Goal: Complete application form

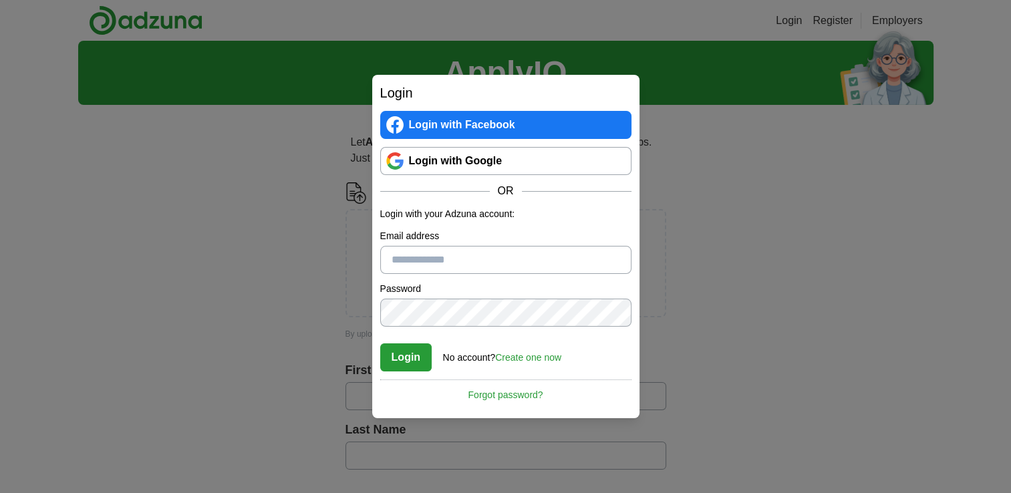
click at [478, 170] on link "Login with Google" at bounding box center [505, 161] width 251 height 28
click at [532, 357] on link "Create one now" at bounding box center [528, 357] width 66 height 11
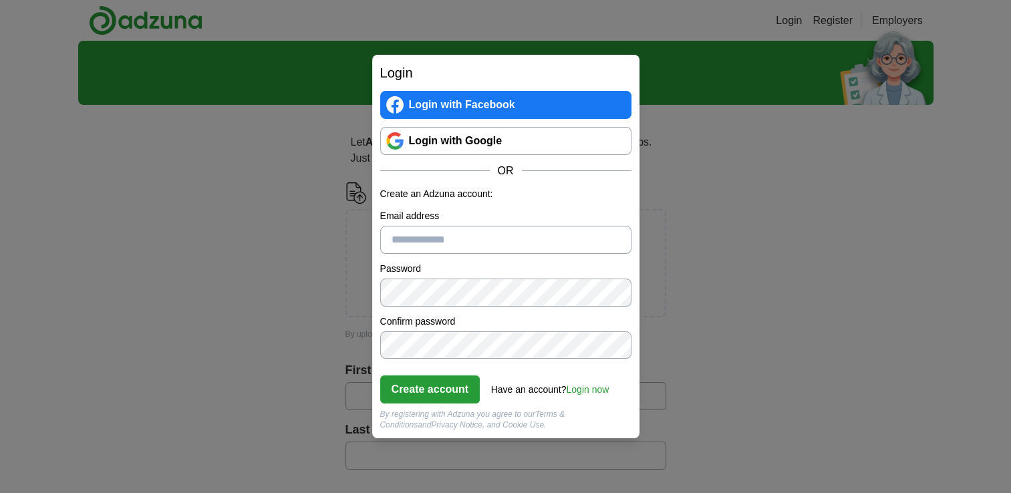
click at [437, 239] on input "Email address" at bounding box center [505, 240] width 251 height 28
click at [404, 382] on button "Create account" at bounding box center [430, 389] width 100 height 28
click at [468, 238] on input "**********" at bounding box center [505, 240] width 251 height 28
type input "**********"
click at [425, 396] on button "Create account" at bounding box center [430, 389] width 100 height 28
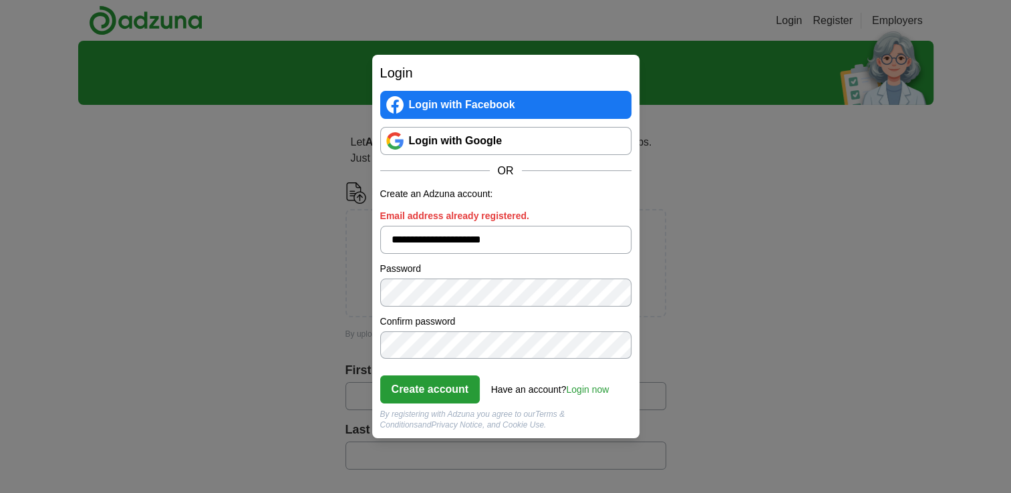
click at [449, 237] on input "**********" at bounding box center [505, 240] width 251 height 28
click at [584, 385] on link "Login now" at bounding box center [587, 389] width 43 height 11
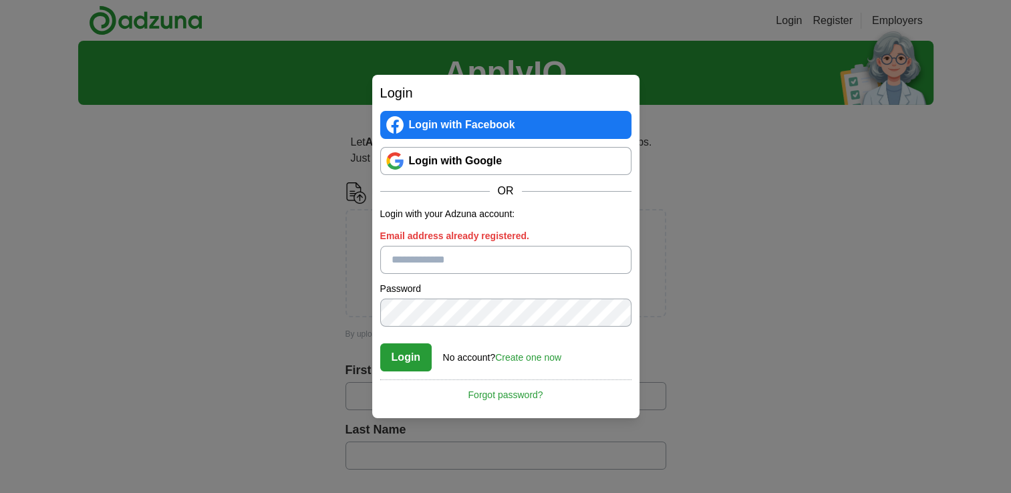
click at [438, 263] on input "Email address already registered." at bounding box center [505, 260] width 251 height 28
type input "**********"
click at [497, 391] on link "Forgot password?" at bounding box center [505, 390] width 251 height 23
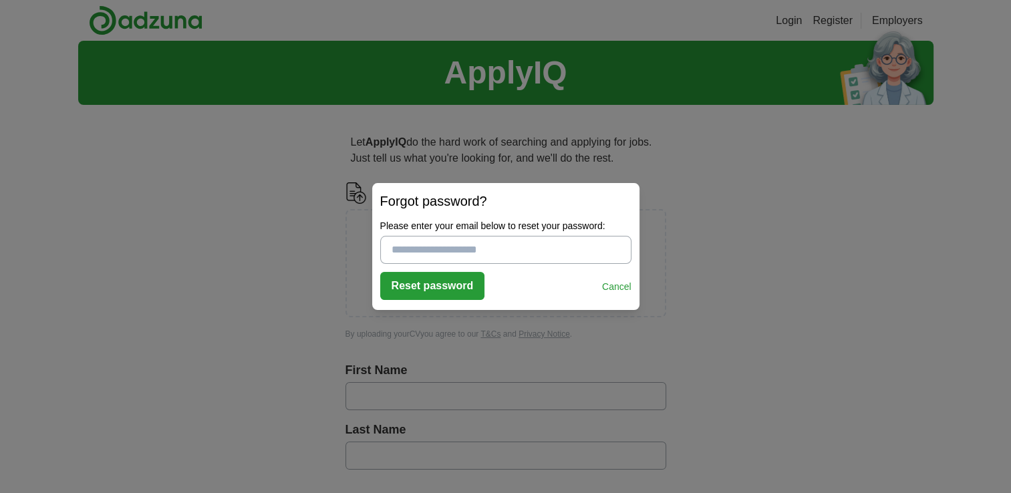
click at [445, 247] on input "Please enter your email below to reset your password:" at bounding box center [505, 250] width 251 height 28
type input "**********"
click at [419, 278] on button "Reset password" at bounding box center [432, 286] width 105 height 28
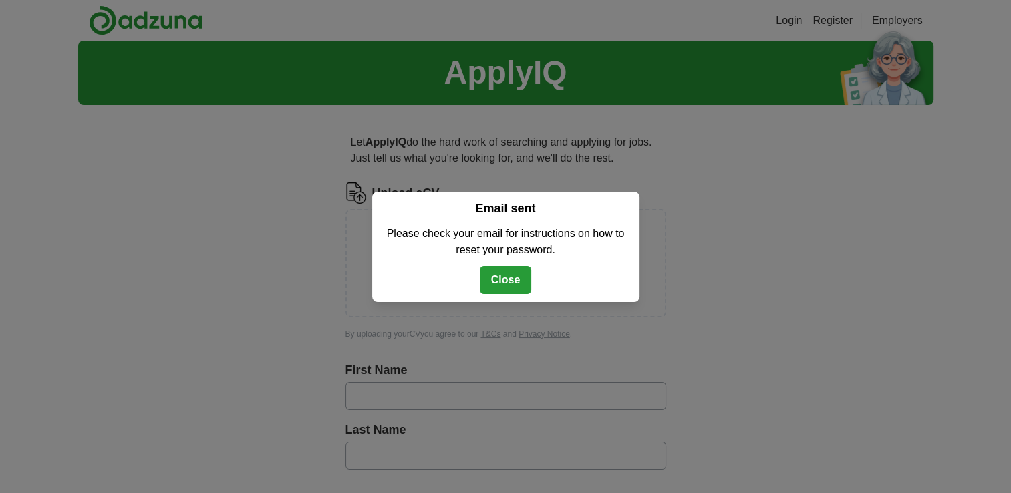
click at [496, 277] on button "Close" at bounding box center [506, 280] width 52 height 28
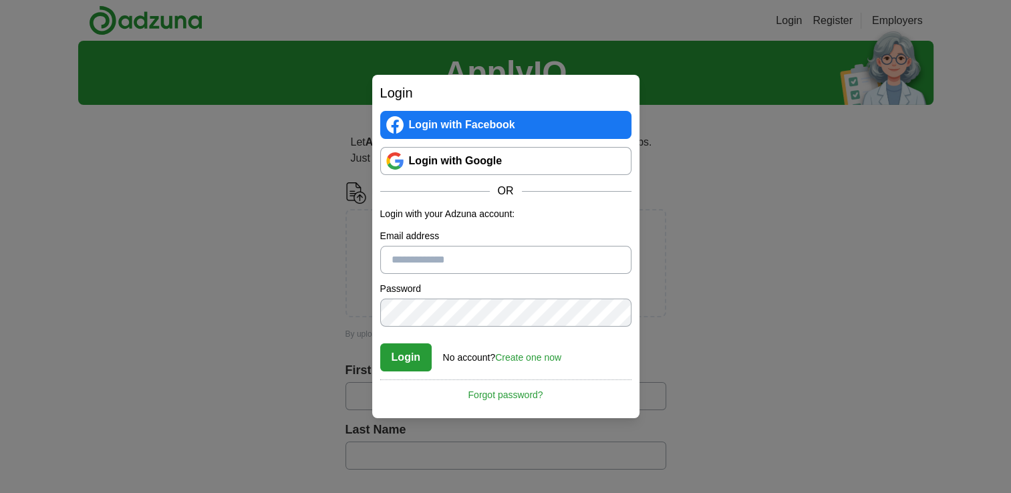
click at [428, 253] on input "Email address" at bounding box center [505, 260] width 251 height 28
type input "**********"
click at [406, 360] on button "Login" at bounding box center [406, 357] width 52 height 28
click at [387, 356] on button "Login" at bounding box center [406, 357] width 52 height 28
click at [446, 333] on form "**********" at bounding box center [505, 289] width 251 height 164
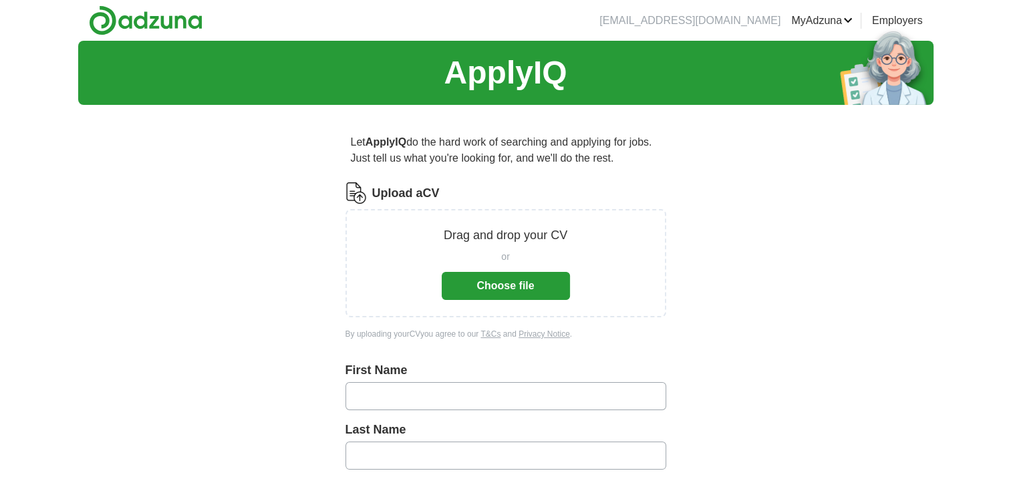
click at [468, 240] on p "Drag and drop your CV" at bounding box center [506, 235] width 124 height 18
click at [513, 295] on button "Choose file" at bounding box center [506, 286] width 128 height 28
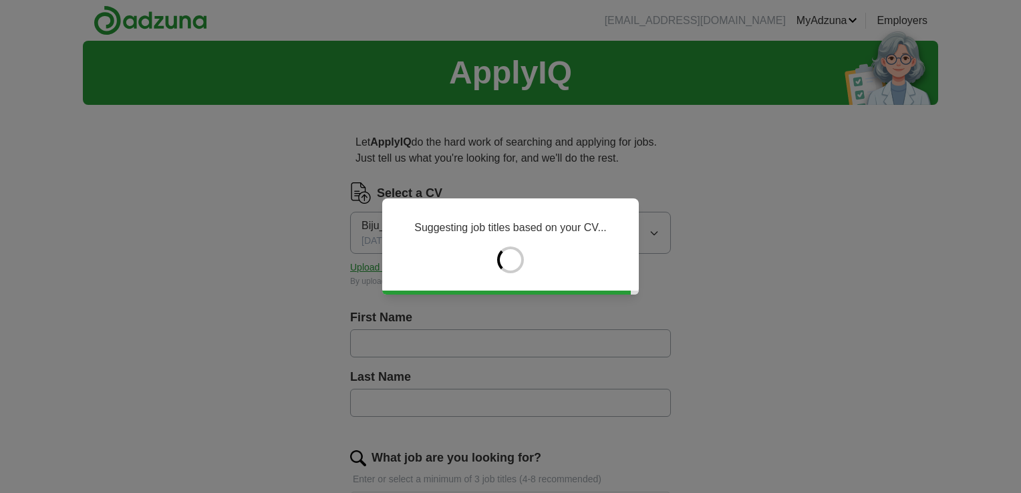
type input "****"
type input "******"
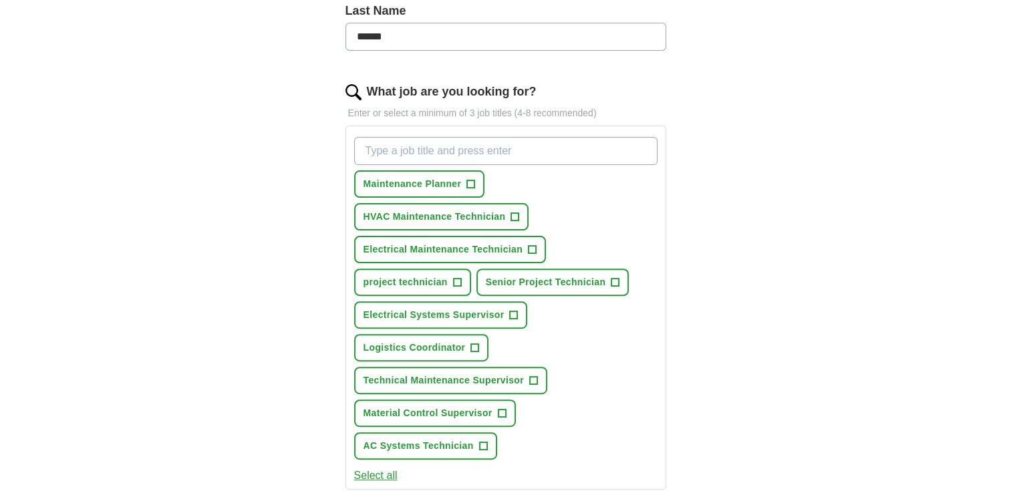
scroll to position [368, 0]
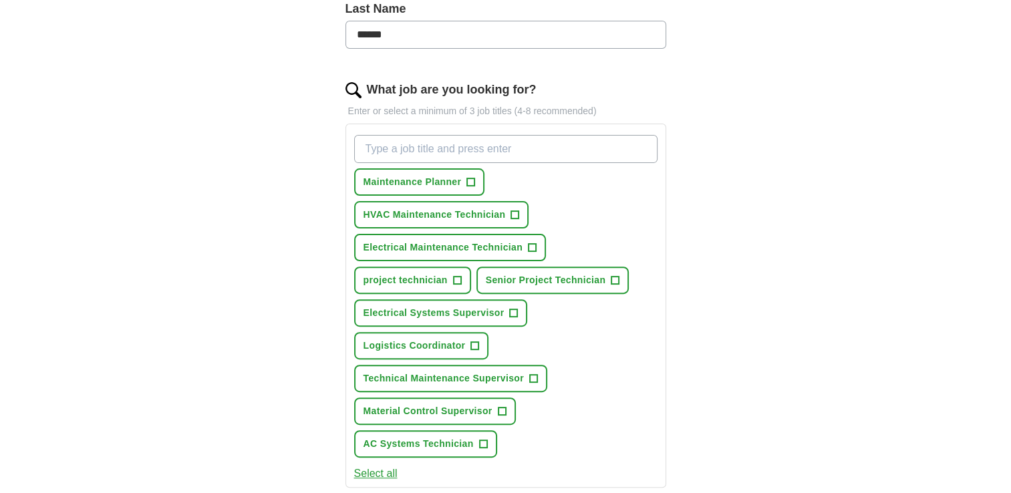
click at [404, 145] on input "What job are you looking for?" at bounding box center [505, 149] width 303 height 28
type input "kitchen assistant"
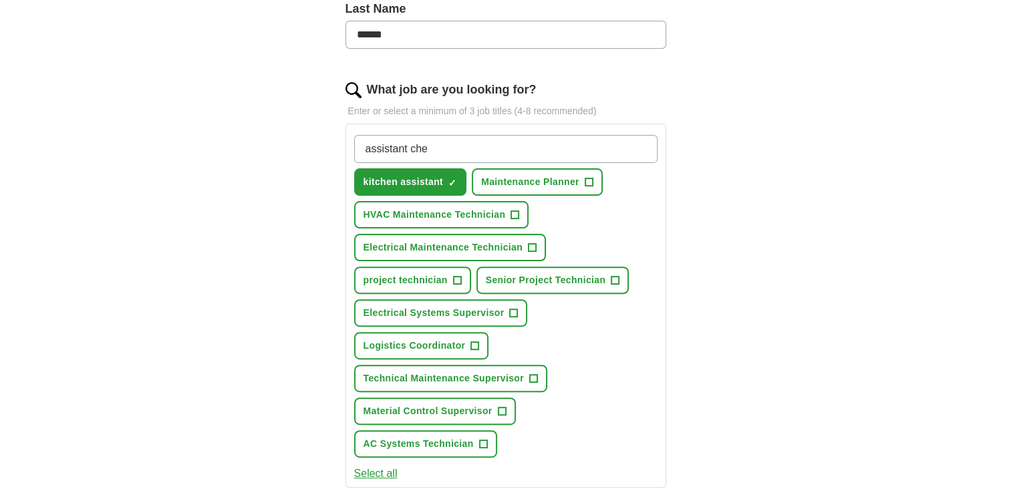
type input "assistant chef"
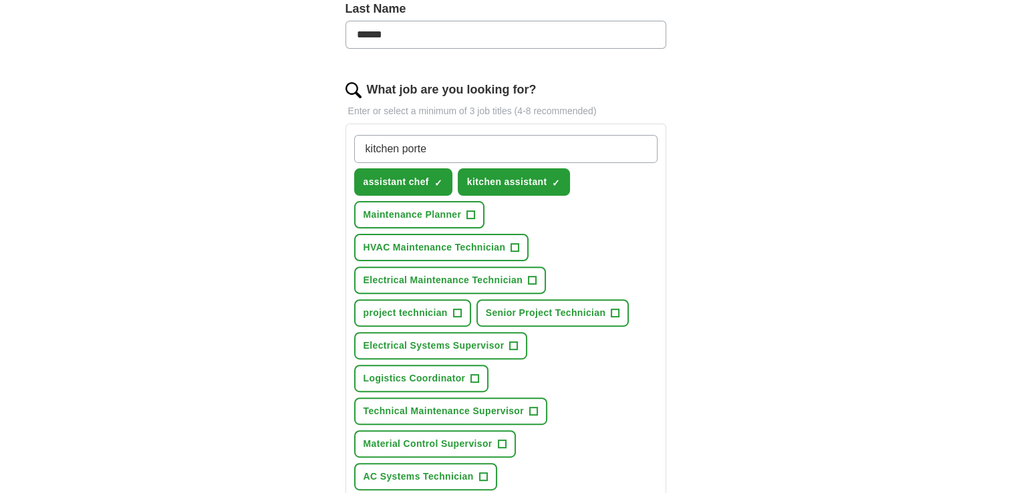
type input "kitchen porter"
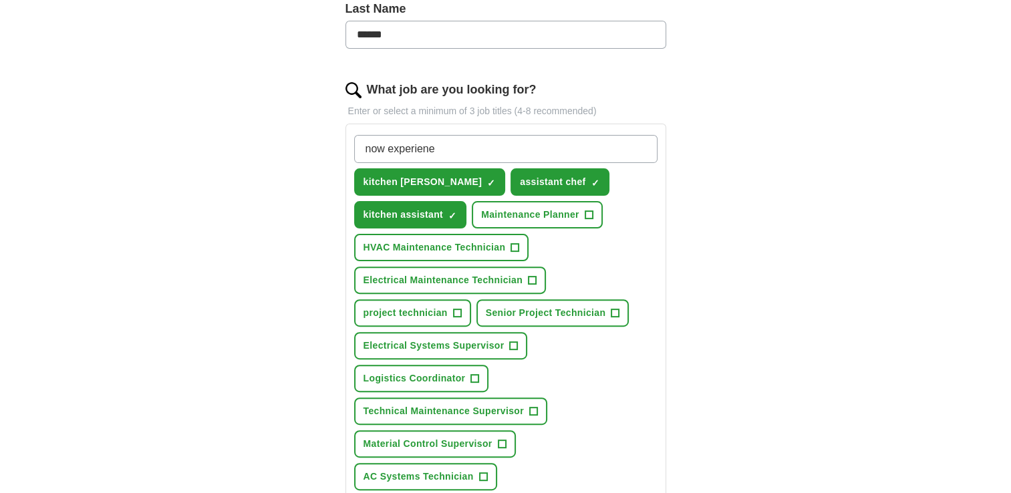
type input "now experienec"
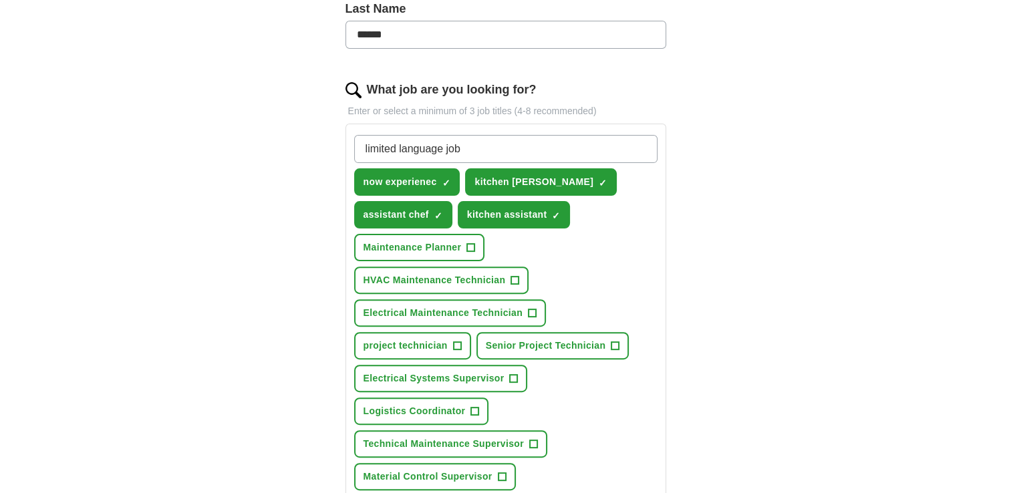
type input "limited language jobs"
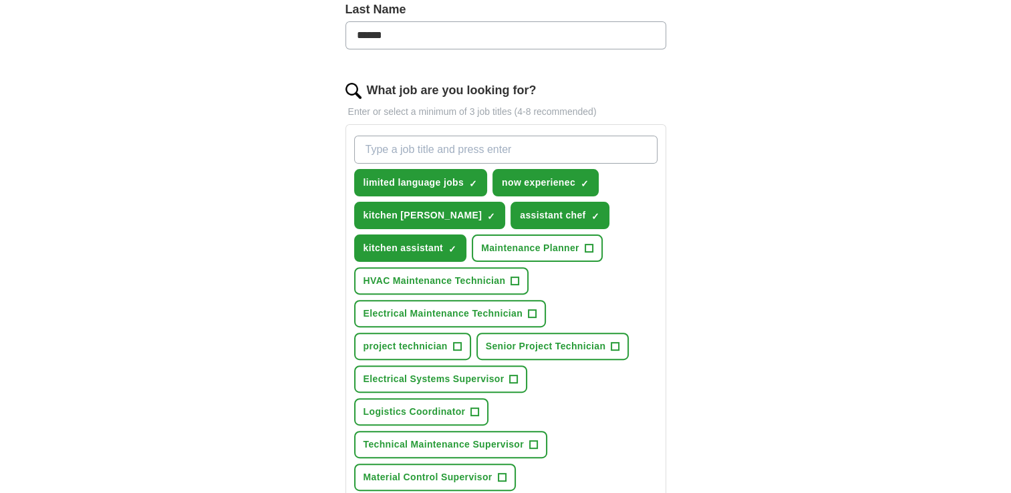
scroll to position [359, 0]
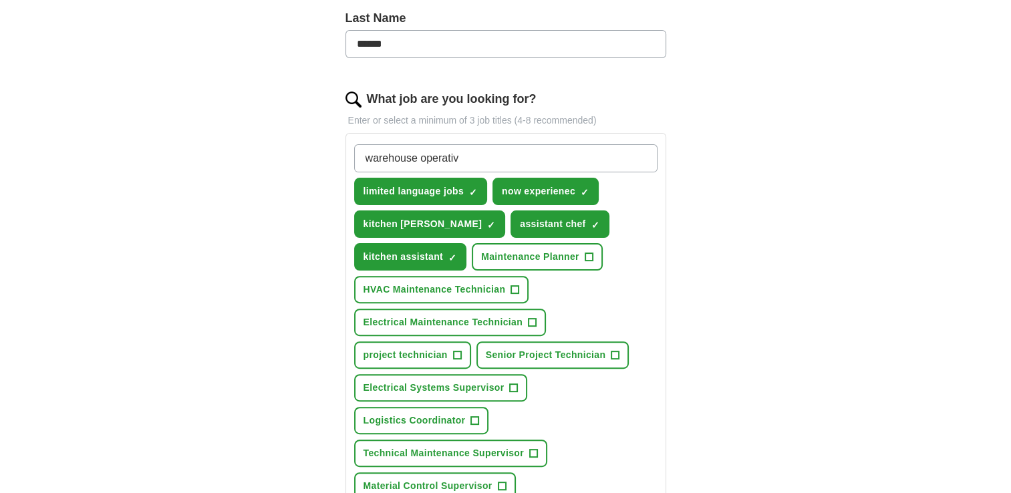
type input "warehouse operative"
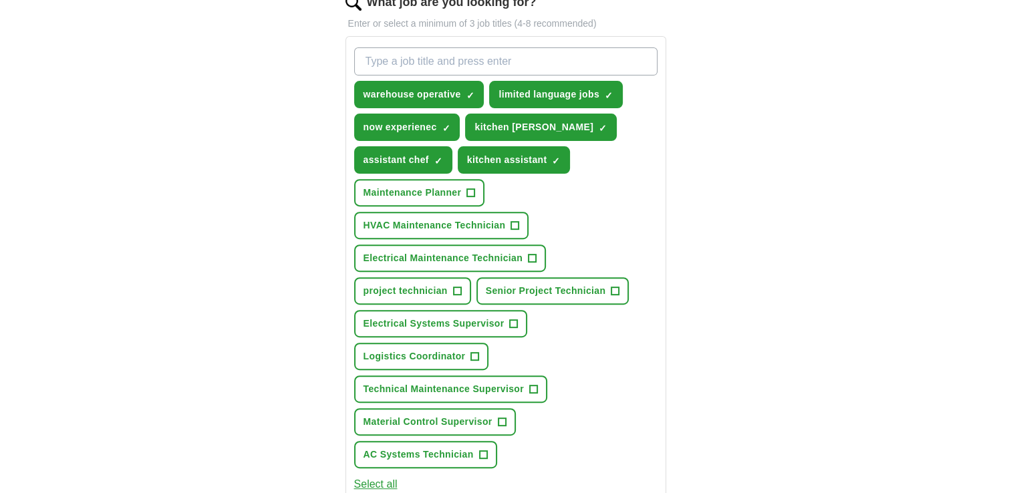
scroll to position [460, 0]
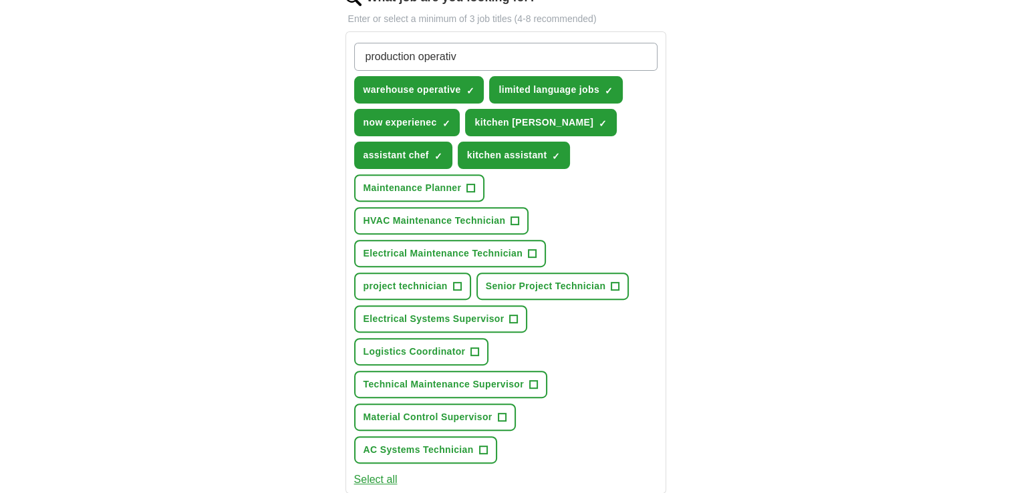
type input "production operative"
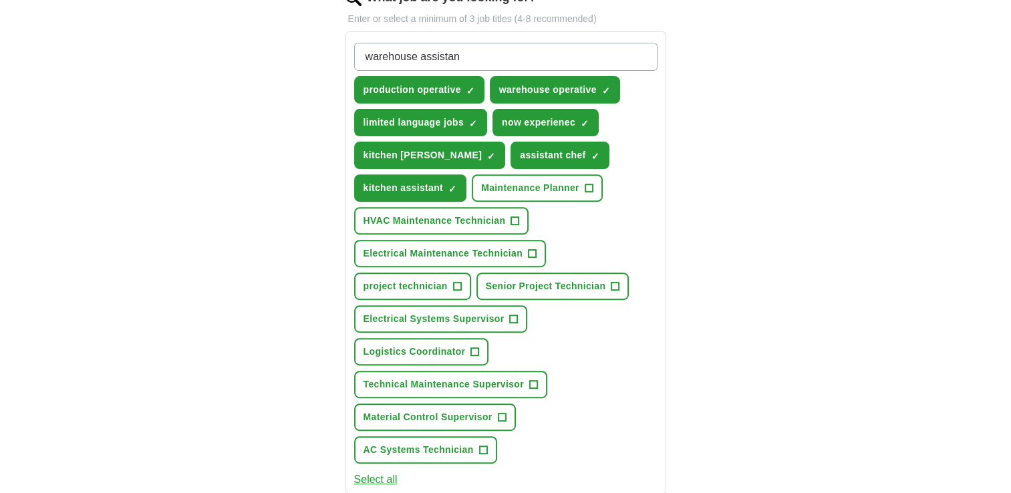
type input "warehouse assistant"
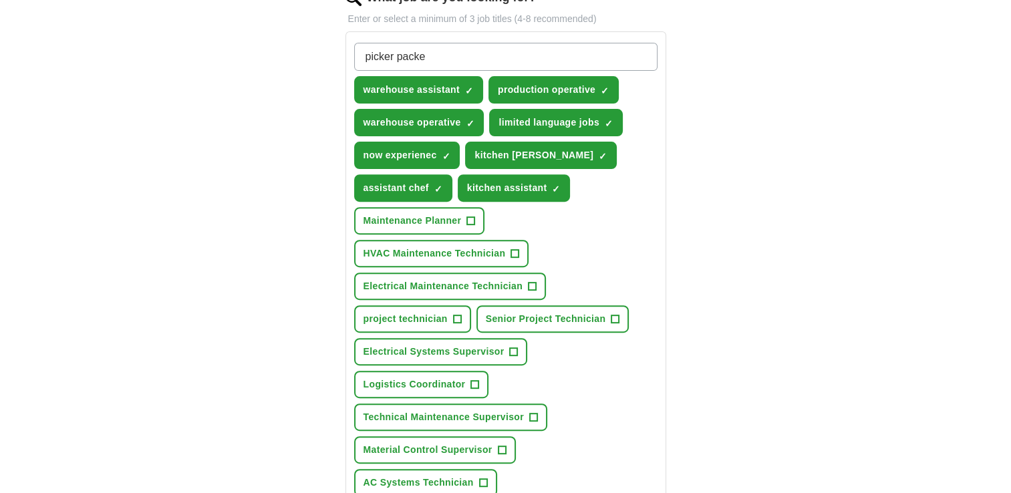
type input "picker packer"
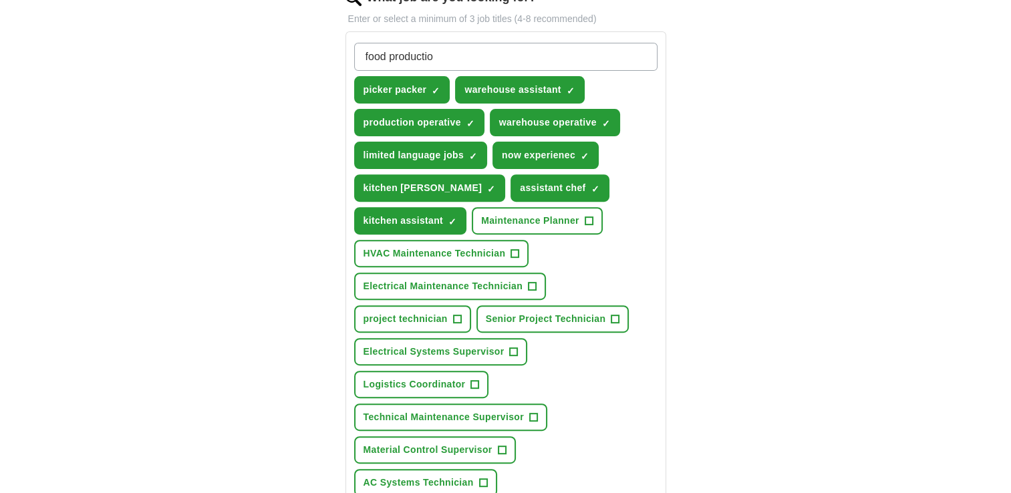
type input "food production"
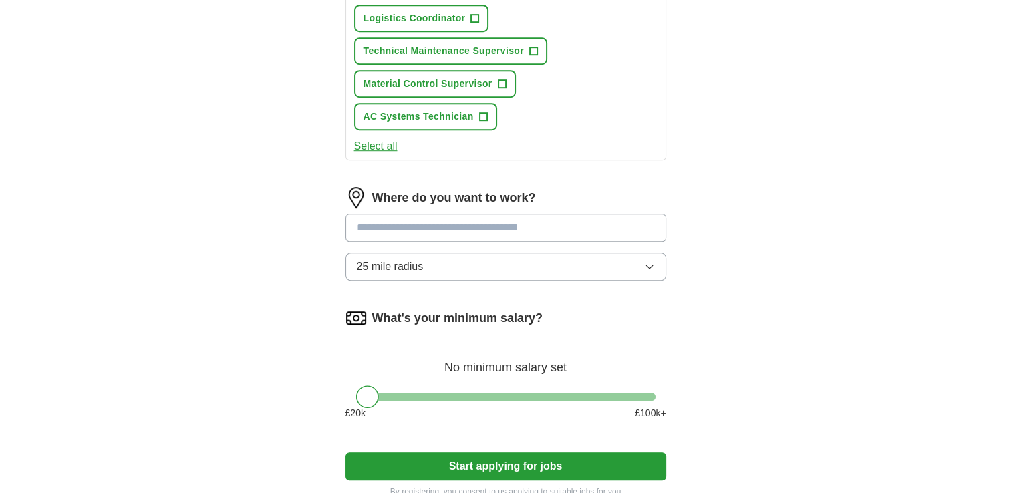
scroll to position [927, 0]
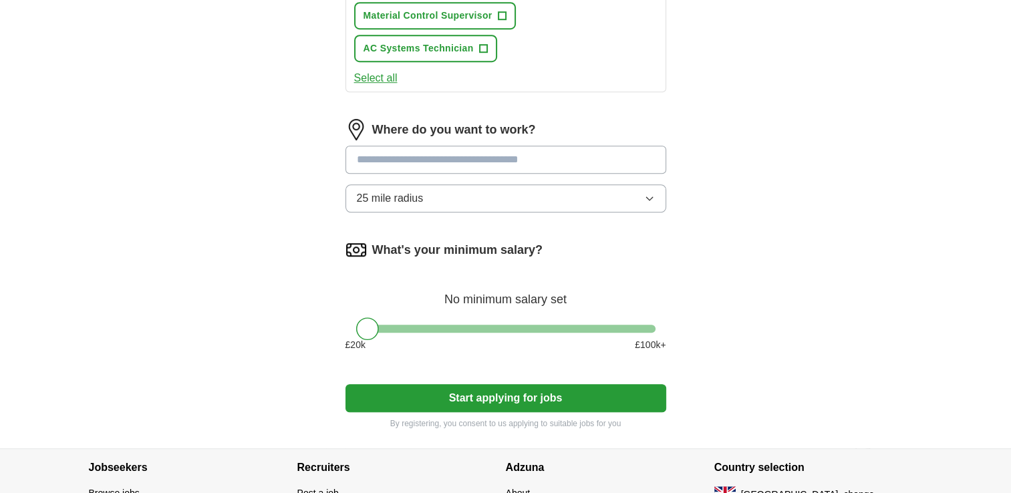
click at [431, 156] on input at bounding box center [505, 160] width 321 height 28
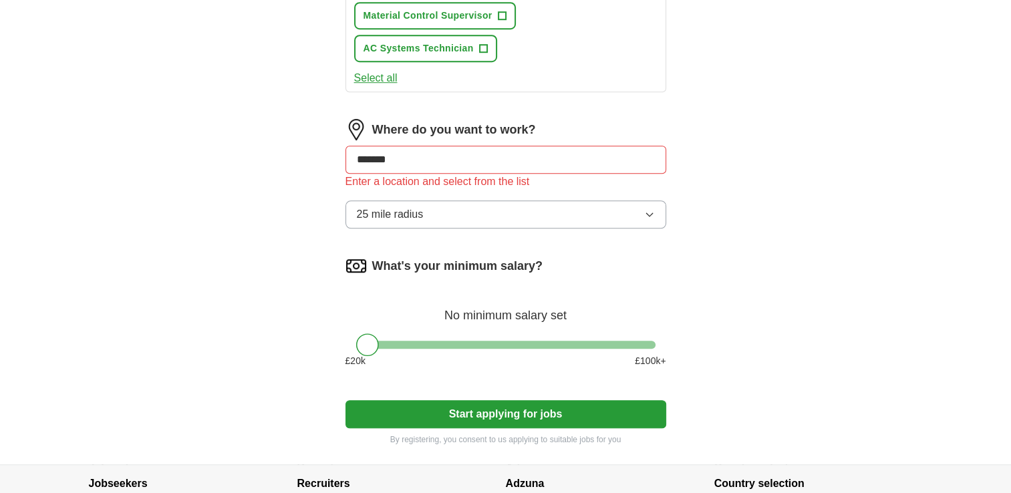
click at [540, 148] on input "*******" at bounding box center [505, 160] width 321 height 28
type input "*"
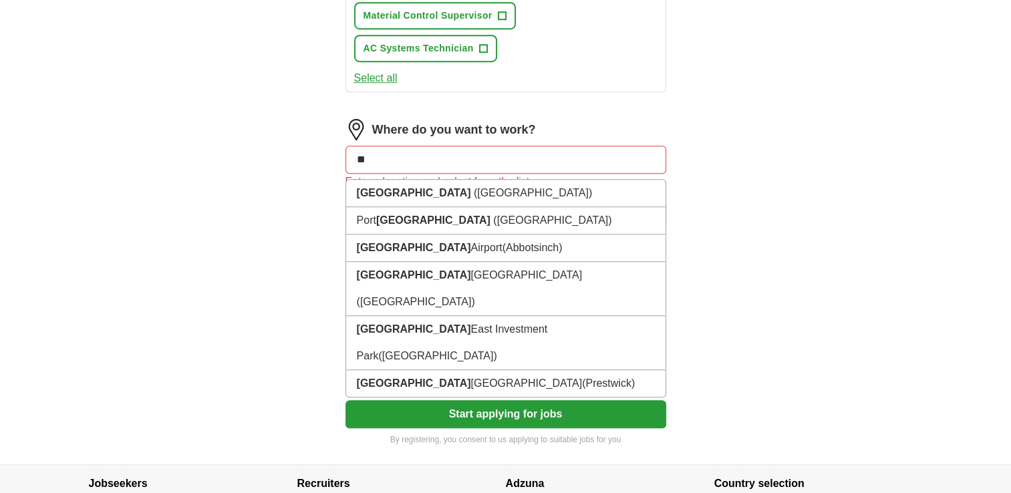
type input "*"
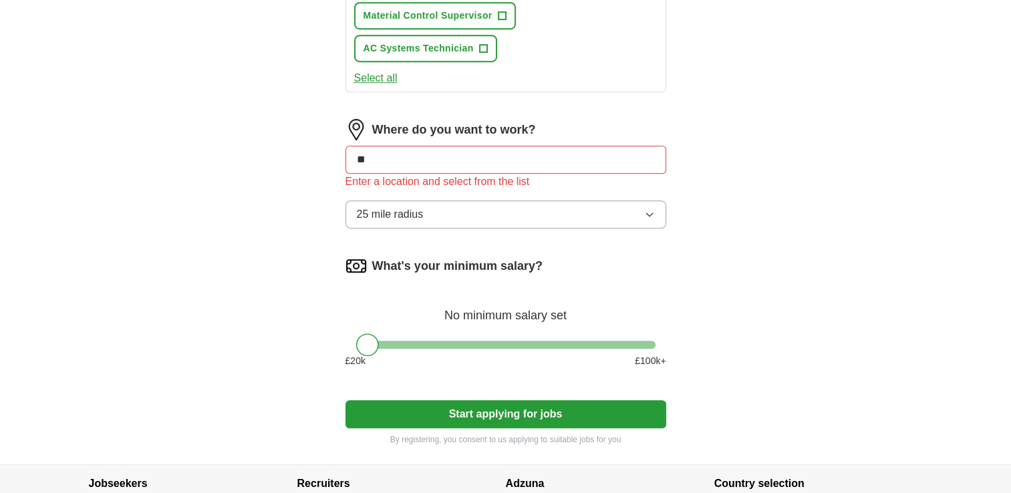
type input "*"
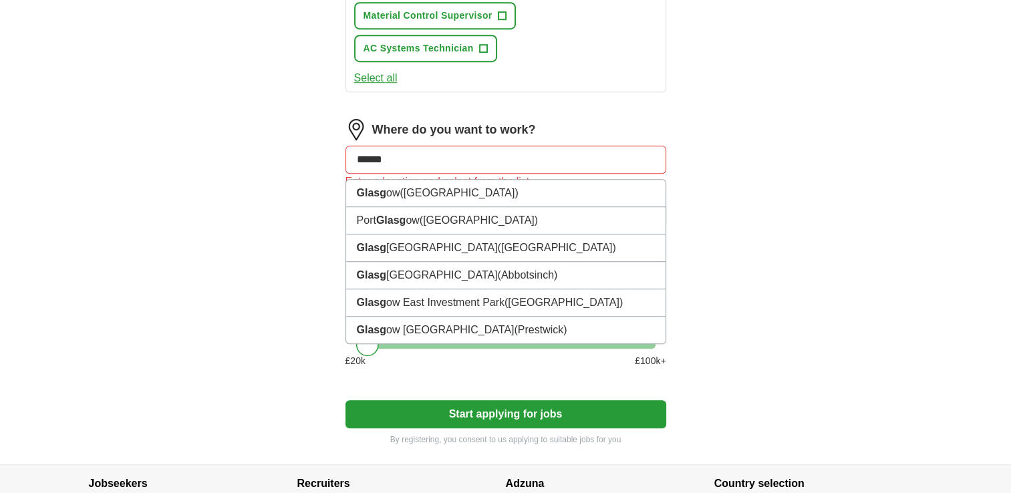
type input "*******"
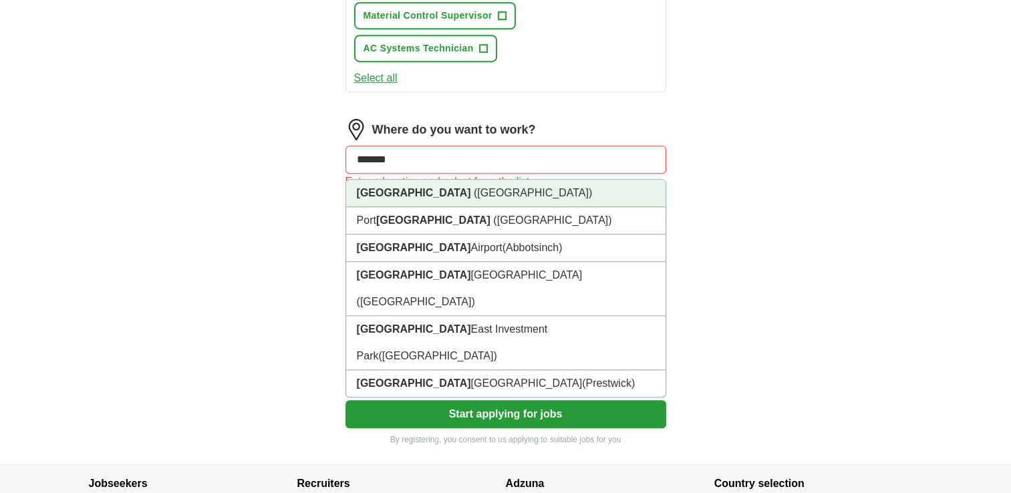
click at [475, 180] on li "Glasgow (Scotland)" at bounding box center [505, 193] width 319 height 27
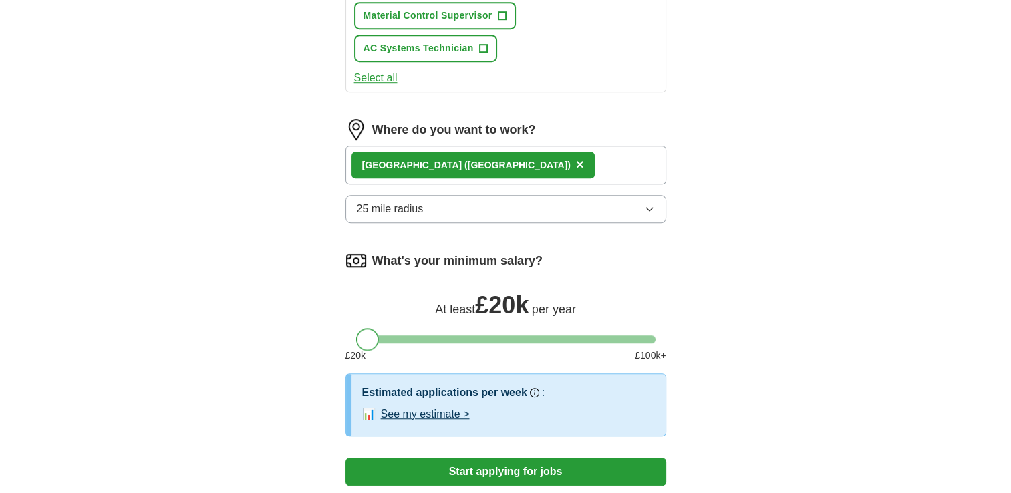
drag, startPoint x: 362, startPoint y: 337, endPoint x: 351, endPoint y: 335, distance: 10.9
click at [351, 335] on div "What's your minimum salary? At least £ 20k per year £ 20 k £ 100 k+" at bounding box center [505, 312] width 321 height 124
click at [428, 406] on button "See my estimate >" at bounding box center [425, 414] width 89 height 16
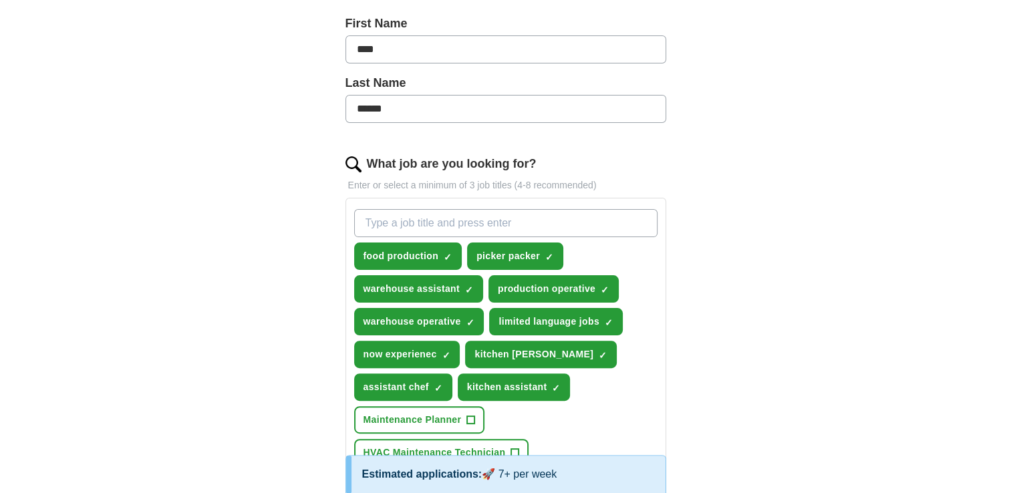
scroll to position [290, 0]
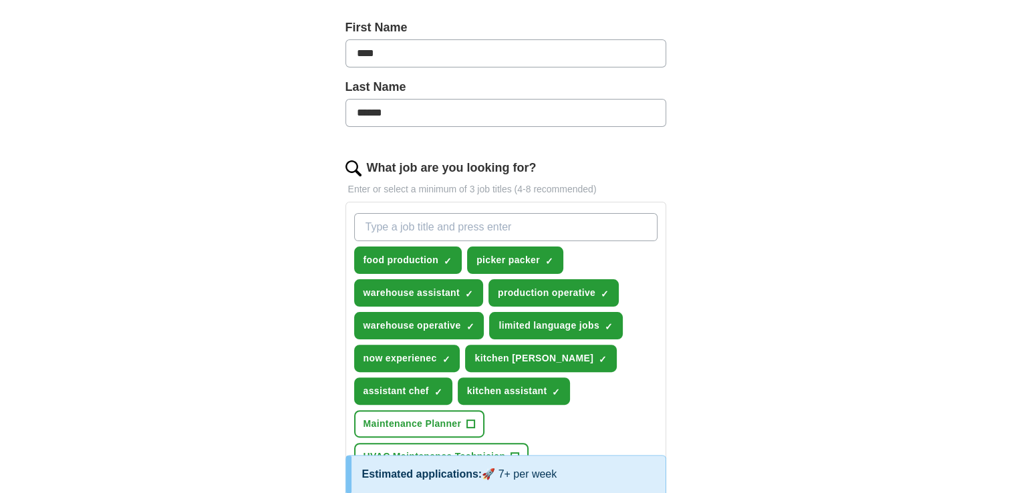
click at [512, 224] on input "What job are you looking for?" at bounding box center [505, 227] width 303 height 28
type input "sanitisation"
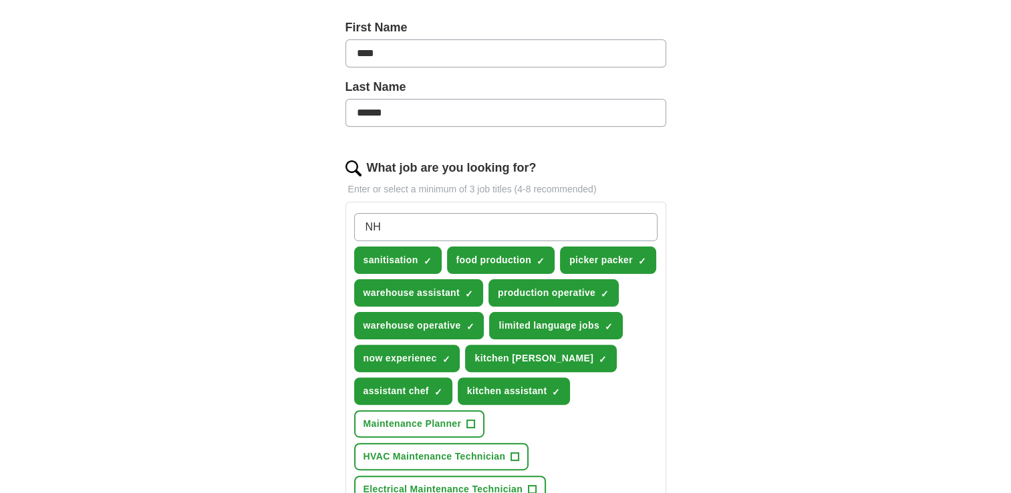
type input "NHS"
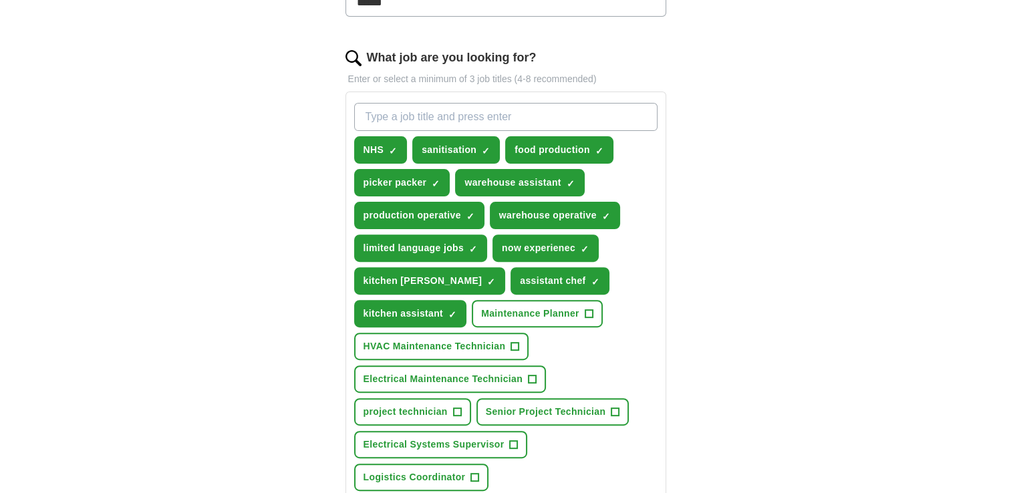
scroll to position [289, 0]
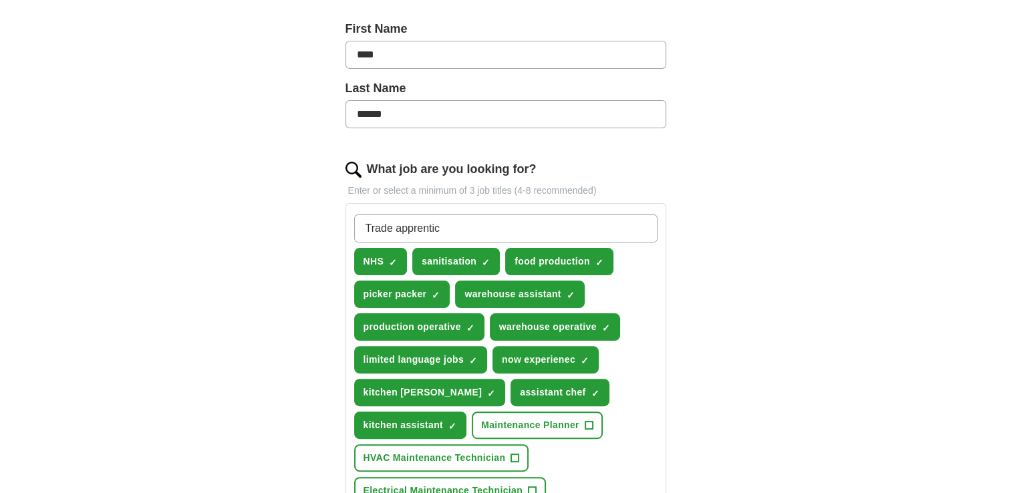
type input "Trade apprentice"
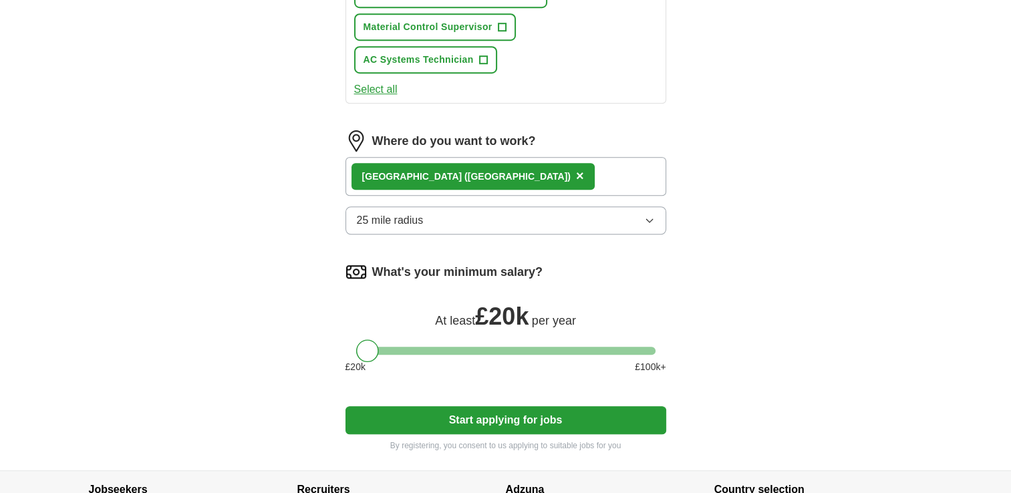
scroll to position [943, 0]
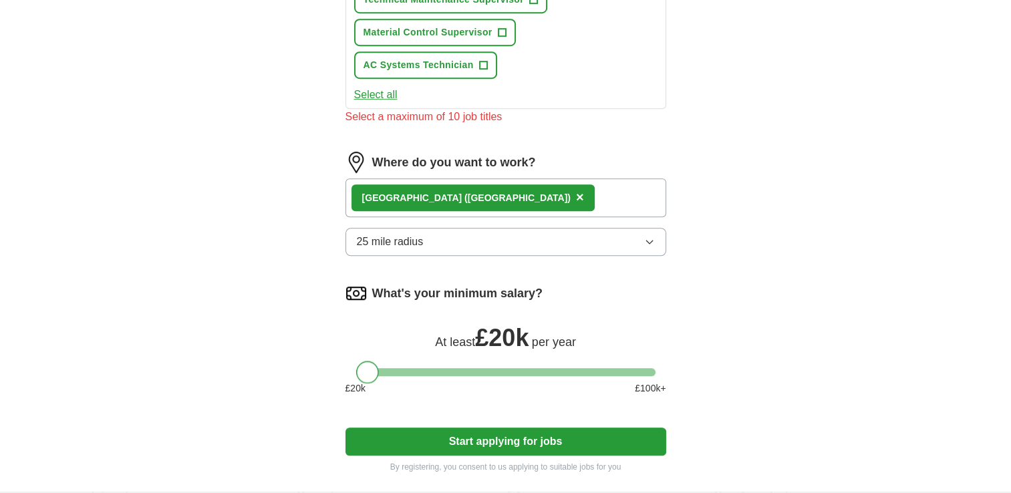
drag, startPoint x: 364, startPoint y: 345, endPoint x: 358, endPoint y: 350, distance: 8.0
click at [358, 350] on div "What's your minimum salary? At least £ 20k per year £ 20 k £ 100 k+" at bounding box center [505, 345] width 321 height 124
drag, startPoint x: 367, startPoint y: 366, endPoint x: 411, endPoint y: 369, distance: 44.2
click at [411, 369] on div at bounding box center [404, 372] width 23 height 23
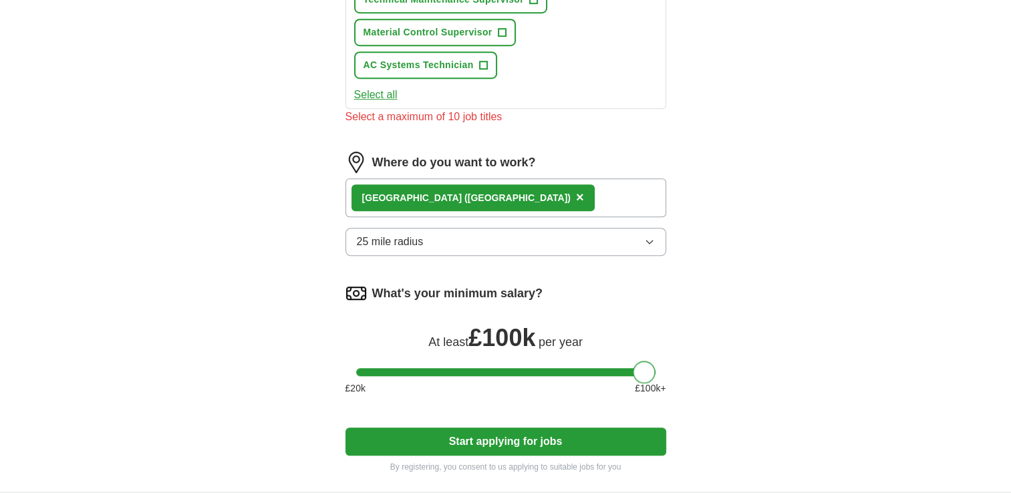
drag, startPoint x: 409, startPoint y: 361, endPoint x: 727, endPoint y: 365, distance: 318.0
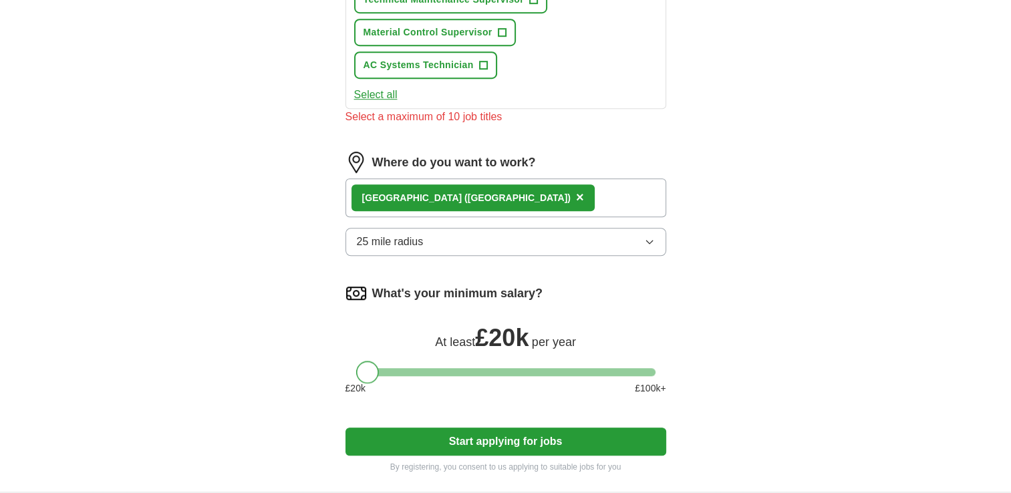
drag, startPoint x: 641, startPoint y: 359, endPoint x: 253, endPoint y: 353, distance: 388.2
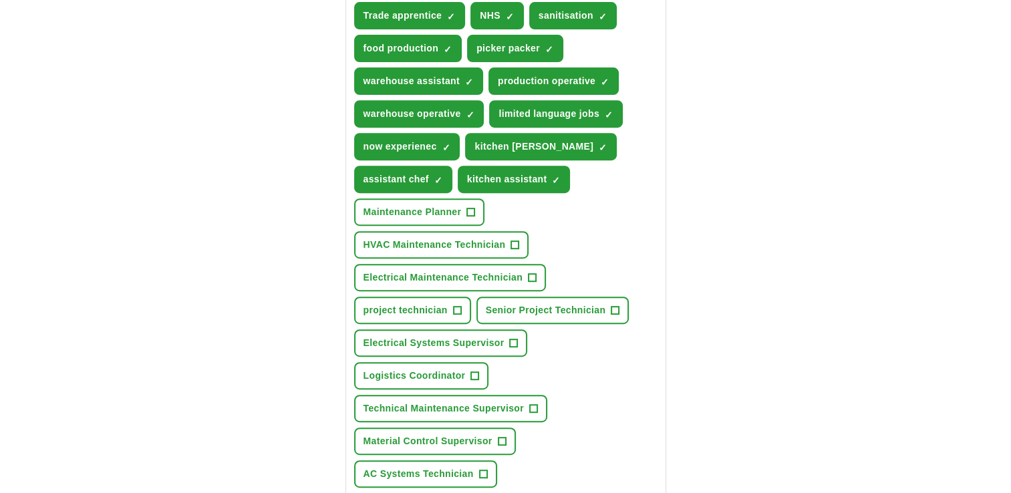
scroll to position [543, 0]
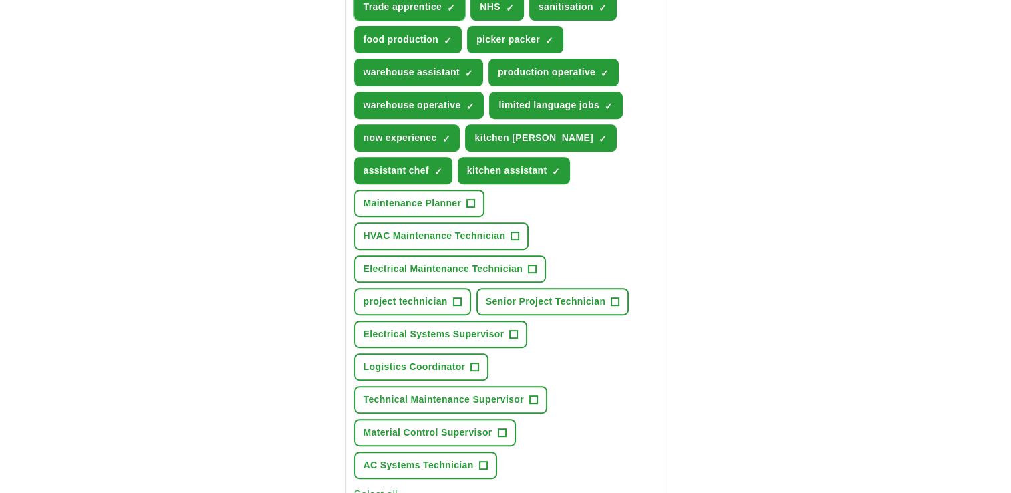
click at [447, 6] on span "✓ ×" at bounding box center [451, 7] width 8 height 8
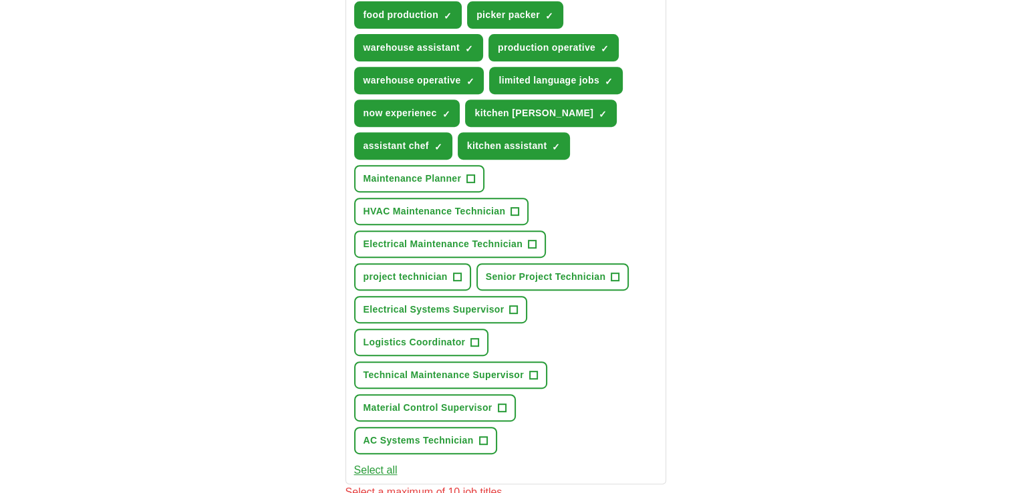
scroll to position [500, 0]
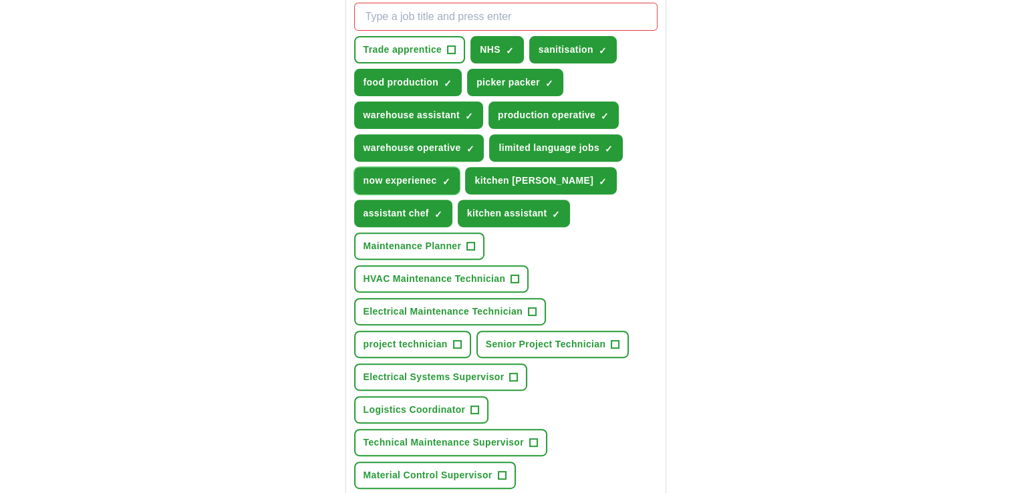
click at [0, 0] on span "×" at bounding box center [0, 0] width 0 height 0
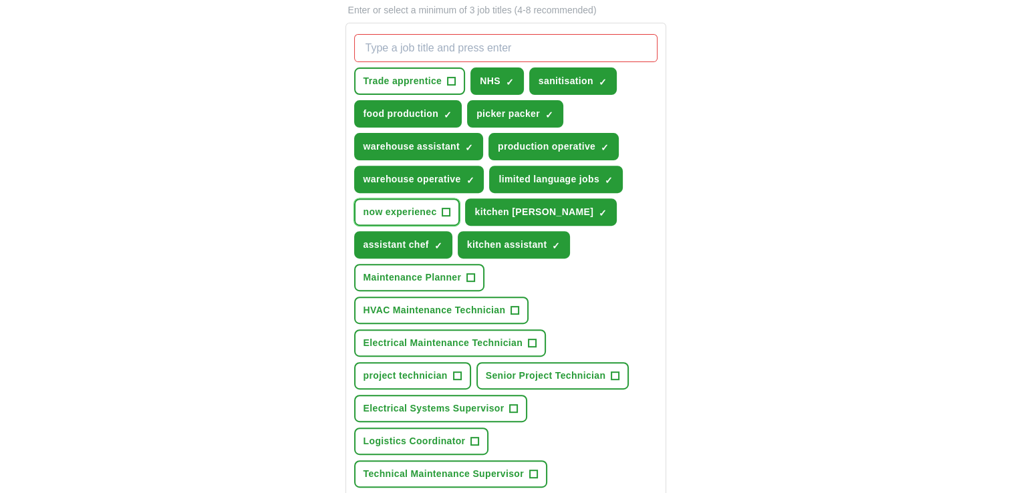
scroll to position [467, 0]
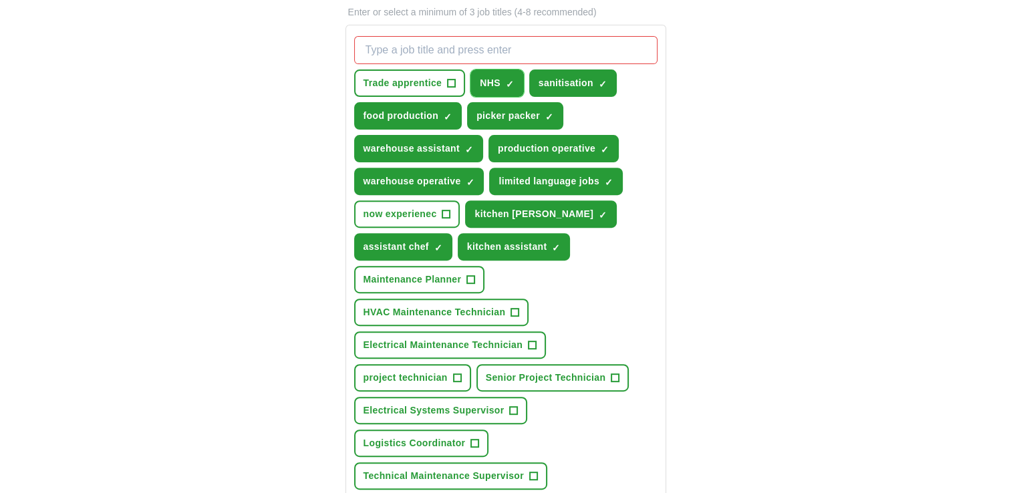
click at [0, 0] on span "×" at bounding box center [0, 0] width 0 height 0
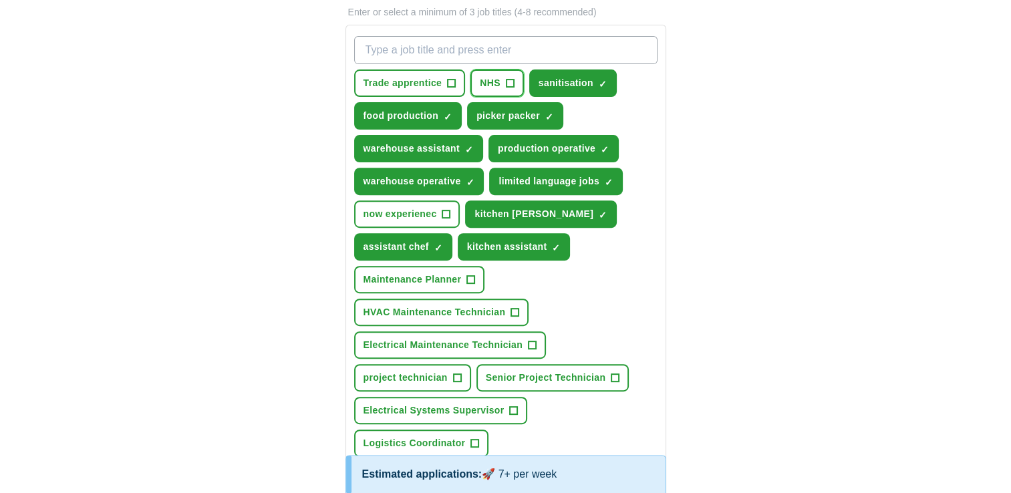
click at [508, 81] on span "+" at bounding box center [510, 83] width 8 height 11
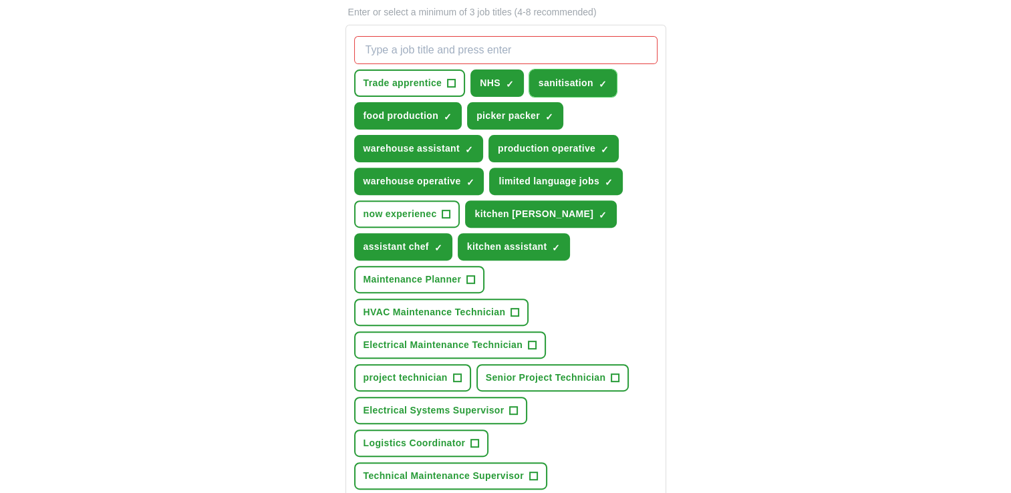
click at [0, 0] on span "×" at bounding box center [0, 0] width 0 height 0
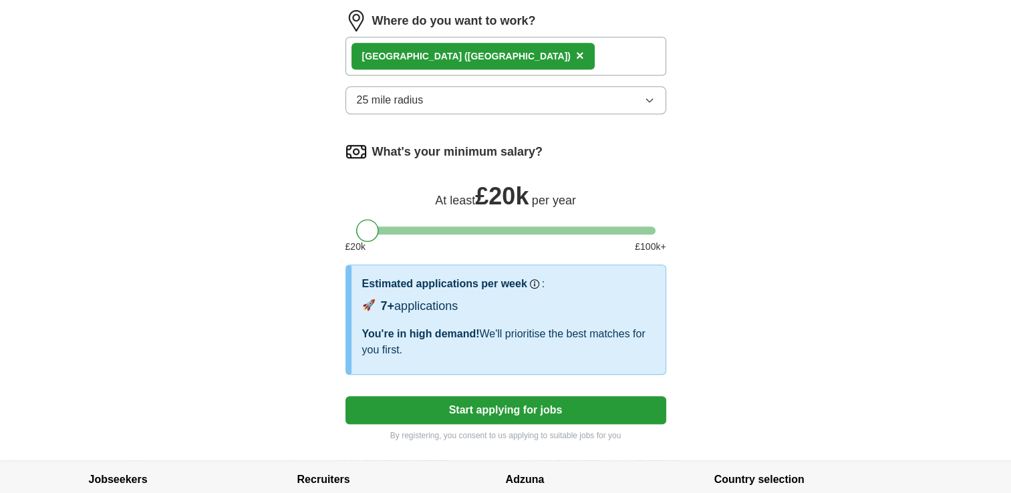
scroll to position [1067, 0]
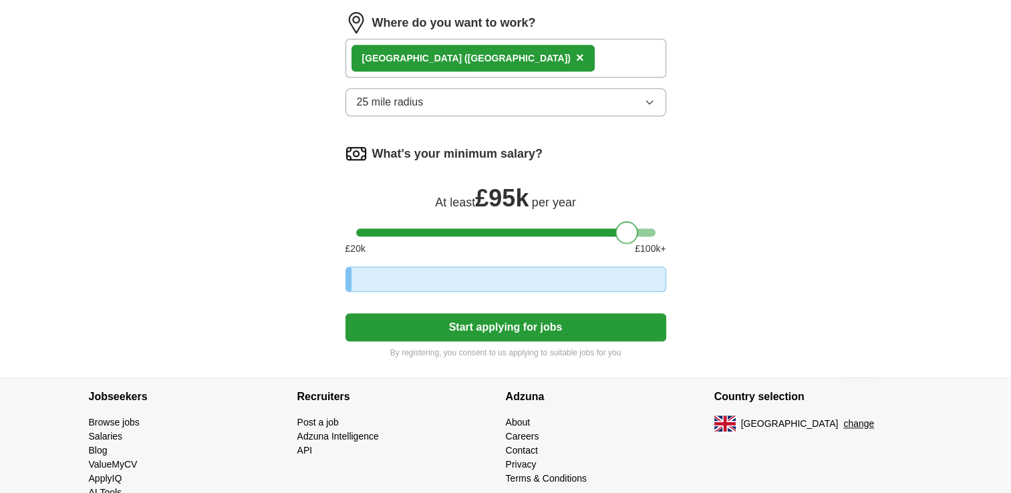
drag, startPoint x: 373, startPoint y: 223, endPoint x: 776, endPoint y: 249, distance: 403.0
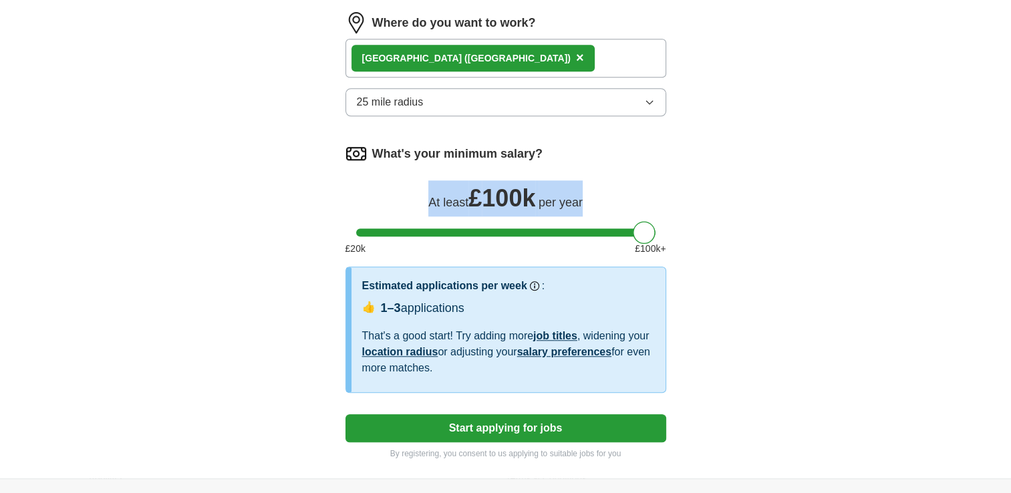
drag, startPoint x: 669, startPoint y: 225, endPoint x: 357, endPoint y: 196, distance: 314.0
drag, startPoint x: 357, startPoint y: 196, endPoint x: 384, endPoint y: 226, distance: 40.7
click at [384, 226] on div "What's your minimum salary? At least £ 100k per year £ 20 k £ 100 k+" at bounding box center [505, 205] width 321 height 124
click at [368, 228] on div at bounding box center [505, 232] width 299 height 8
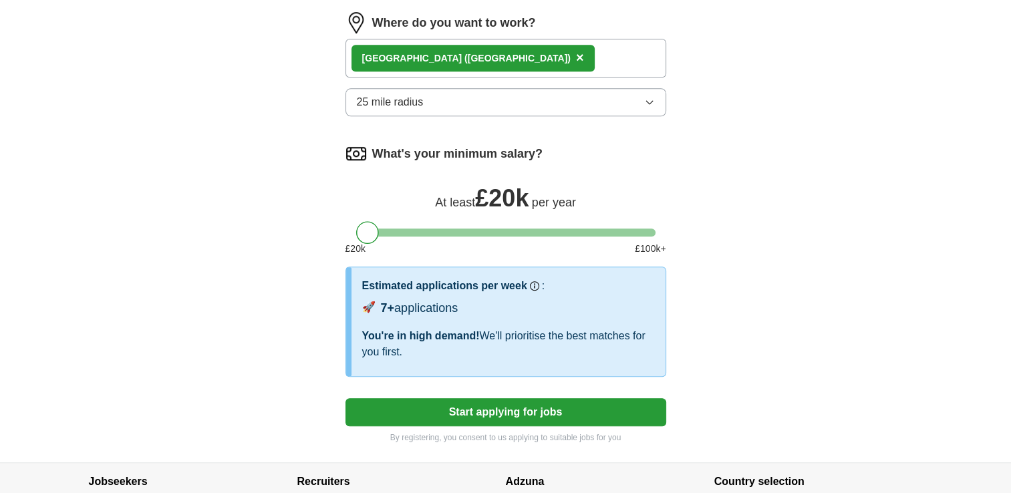
click at [474, 401] on button "Start applying for jobs" at bounding box center [505, 412] width 321 height 28
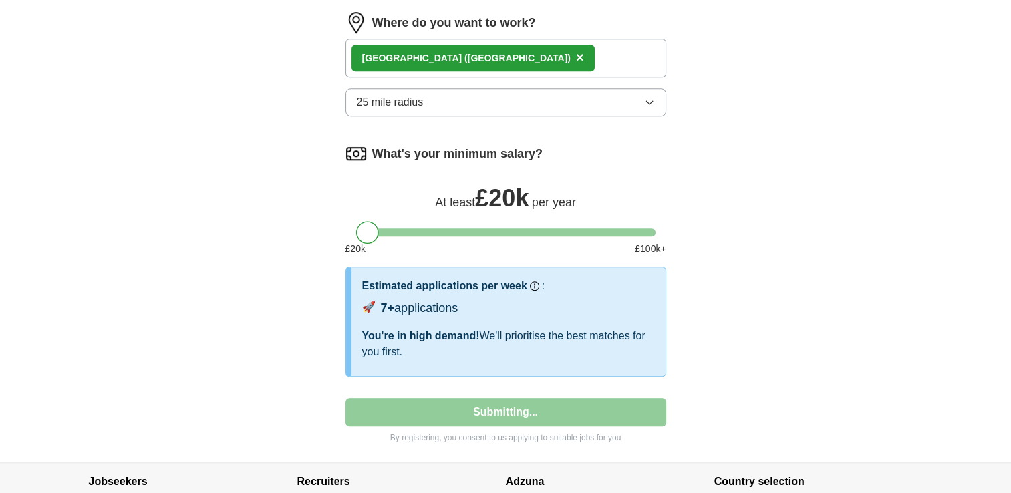
select select "**"
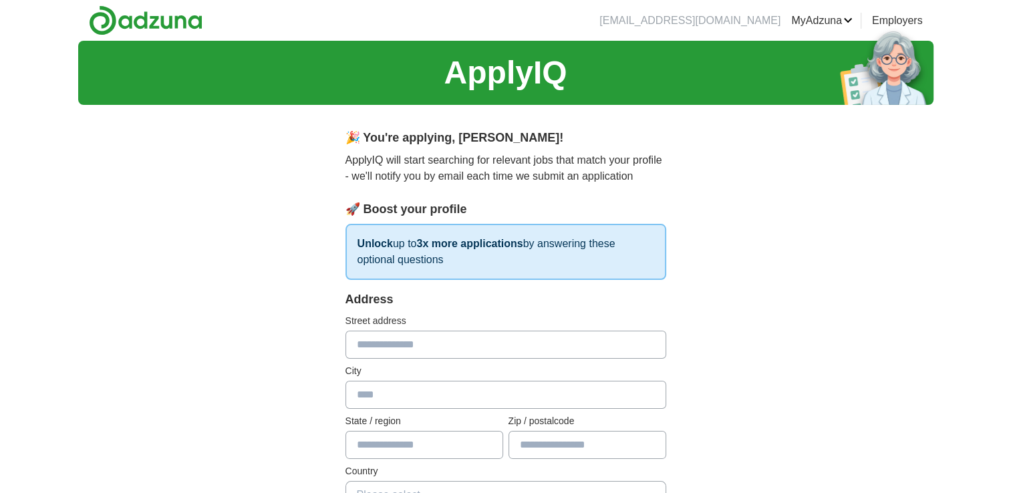
scroll to position [0, 0]
click at [403, 345] on input "text" at bounding box center [505, 345] width 321 height 28
type input "**********"
type input "*******"
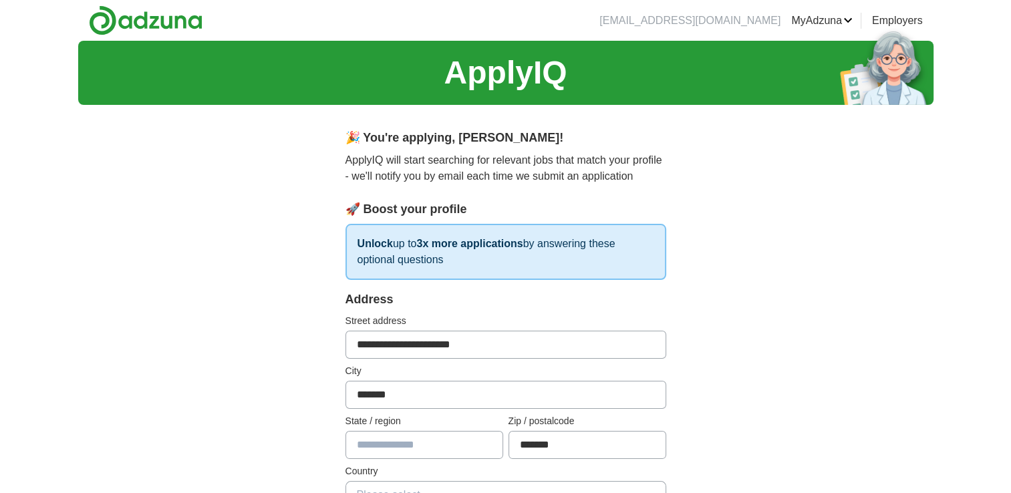
click at [418, 450] on input "text" at bounding box center [424, 445] width 158 height 28
type input "*******"
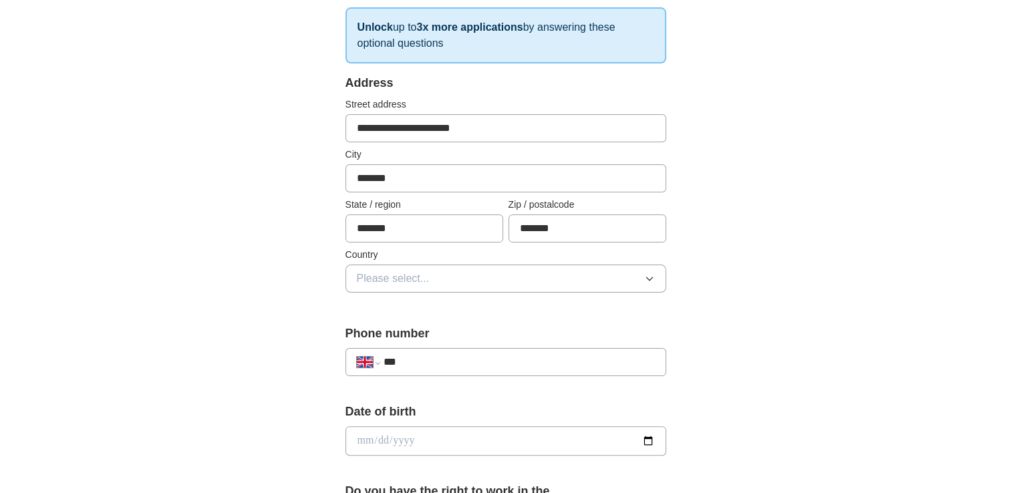
scroll to position [222, 0]
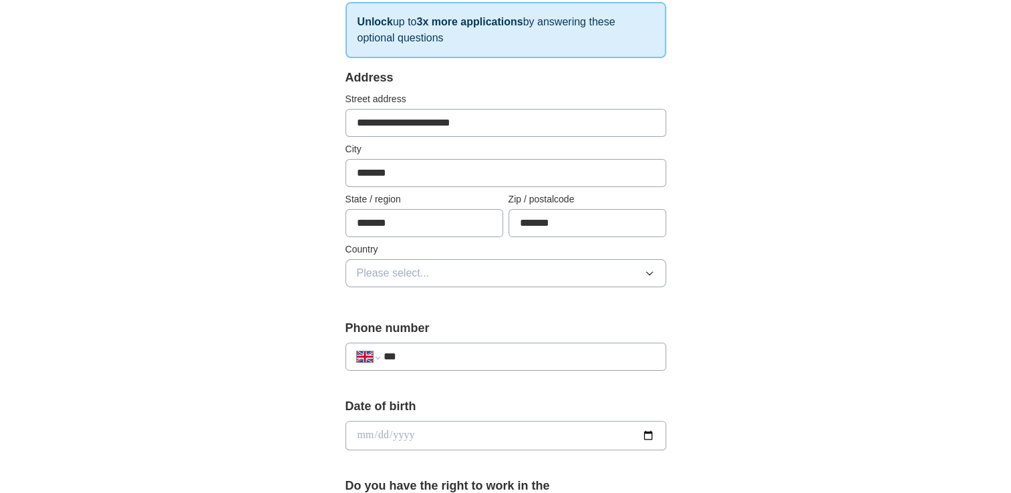
click at [550, 275] on button "Please select..." at bounding box center [505, 273] width 321 height 28
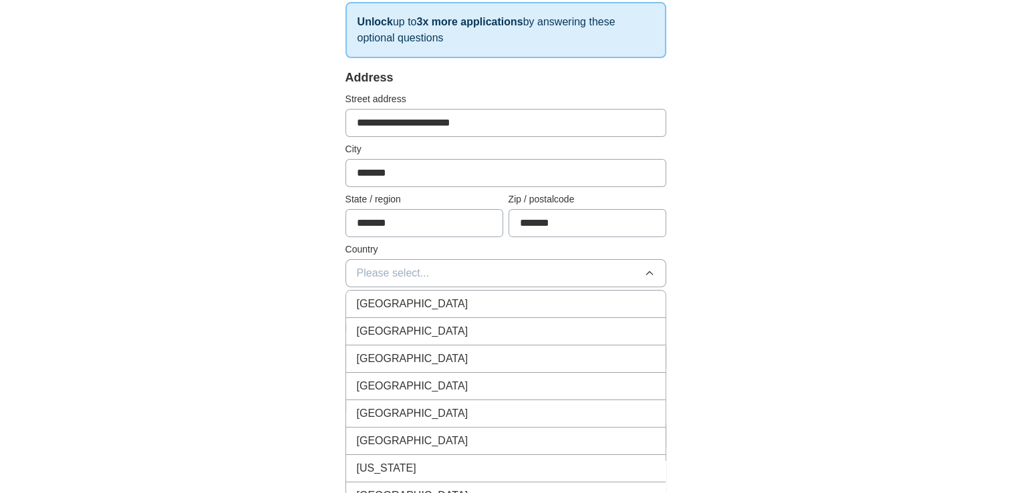
click at [452, 313] on li "[GEOGRAPHIC_DATA]" at bounding box center [505, 304] width 319 height 27
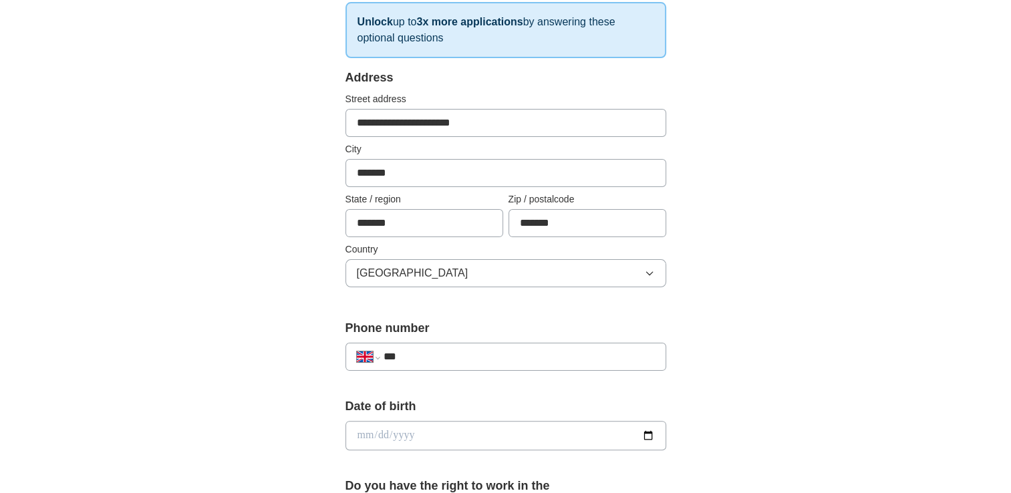
click at [440, 349] on input "***" at bounding box center [518, 357] width 271 height 16
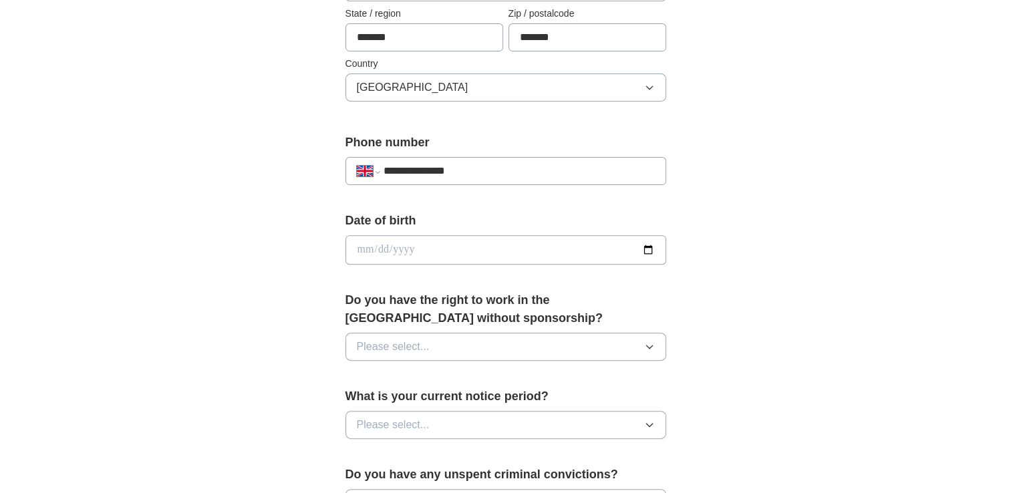
scroll to position [448, 0]
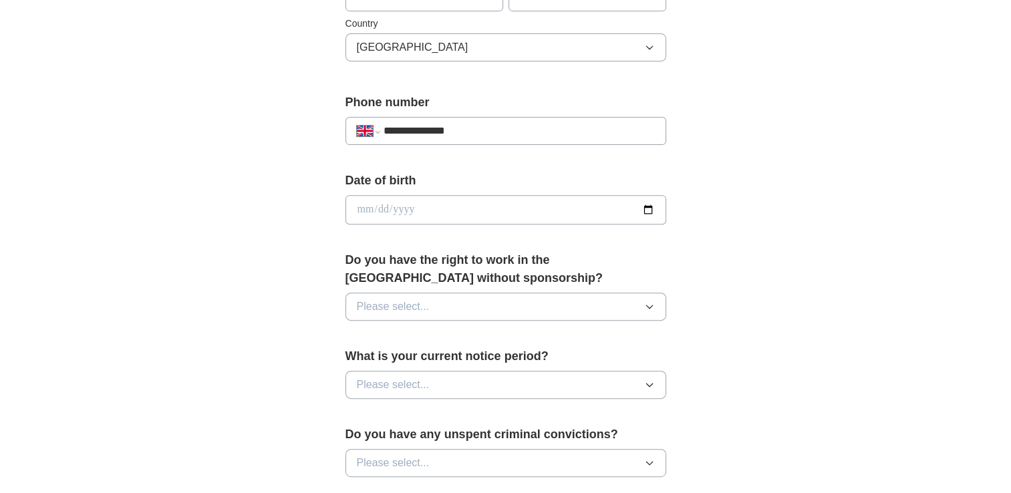
type input "**********"
click at [356, 202] on input "date" at bounding box center [505, 209] width 321 height 29
type input "**********"
click at [480, 300] on button "Please select..." at bounding box center [505, 307] width 321 height 28
click at [441, 343] on li "Yes" at bounding box center [505, 337] width 319 height 27
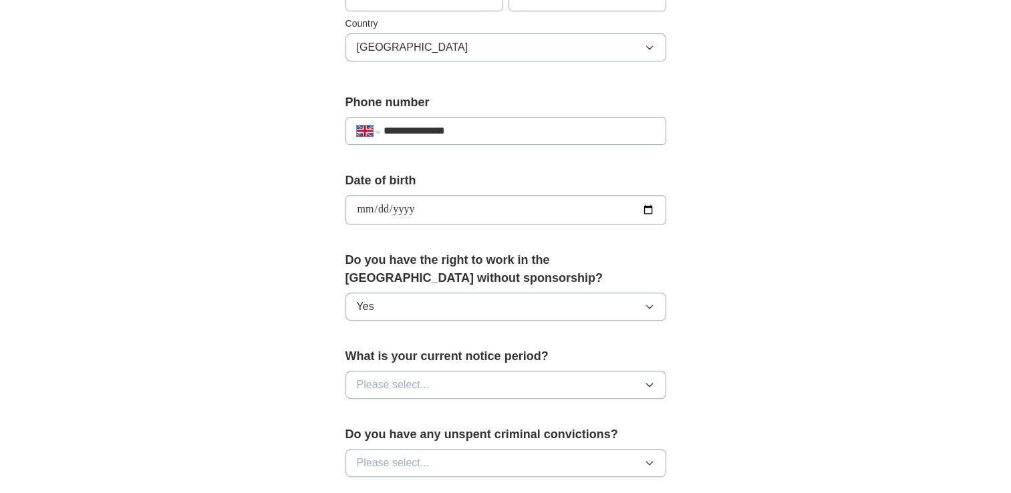
click at [414, 399] on div "What is your current notice period? Please select..." at bounding box center [505, 378] width 321 height 62
click at [432, 386] on button "Please select..." at bounding box center [505, 385] width 321 height 28
click at [430, 414] on div "None" at bounding box center [506, 416] width 298 height 16
click at [508, 458] on button "Please select..." at bounding box center [505, 463] width 321 height 28
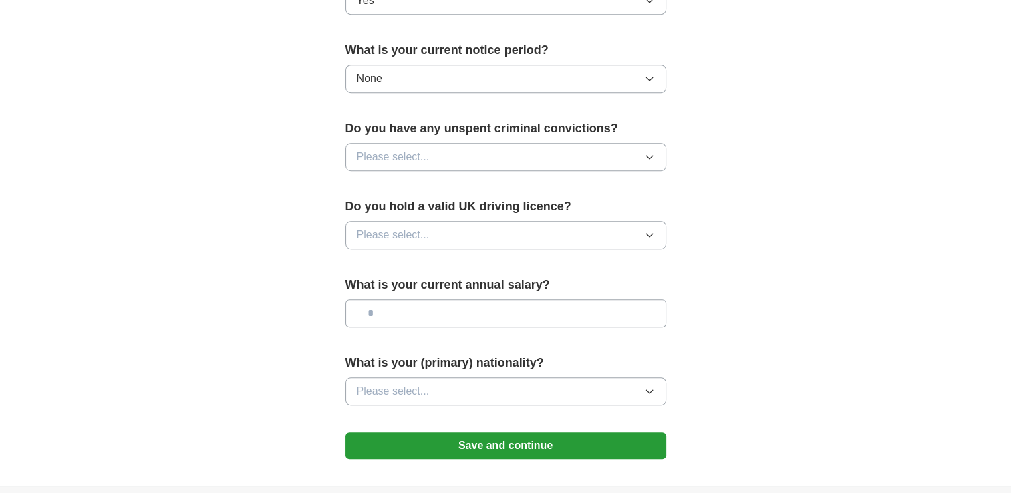
scroll to position [773, 0]
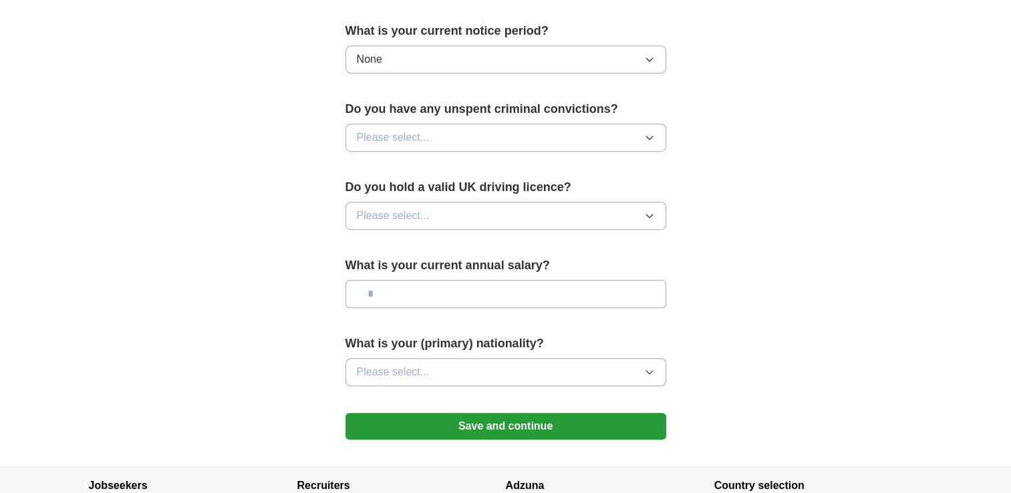
click at [577, 133] on button "Please select..." at bounding box center [505, 138] width 321 height 28
click at [510, 197] on div "No" at bounding box center [506, 196] width 298 height 16
click at [474, 210] on button "Please select..." at bounding box center [505, 216] width 321 height 28
click at [431, 253] on li "Yes" at bounding box center [505, 246] width 319 height 27
click at [406, 293] on input "text" at bounding box center [505, 294] width 321 height 28
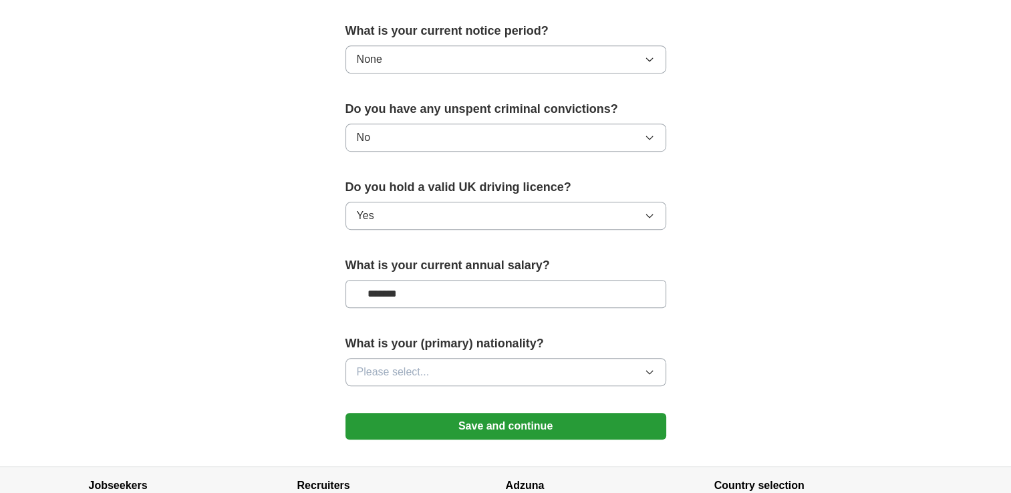
type input "*******"
click at [457, 370] on button "Please select..." at bounding box center [505, 372] width 321 height 28
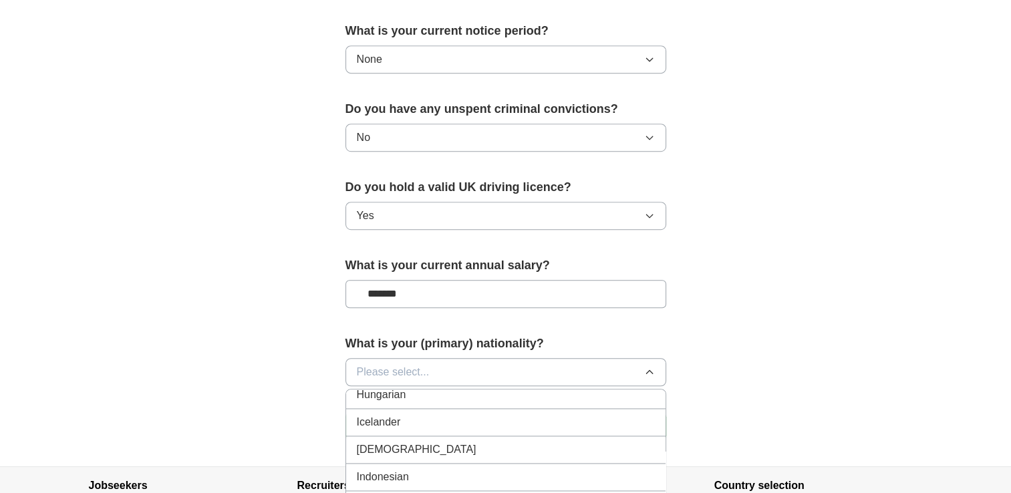
scroll to position [2181, 0]
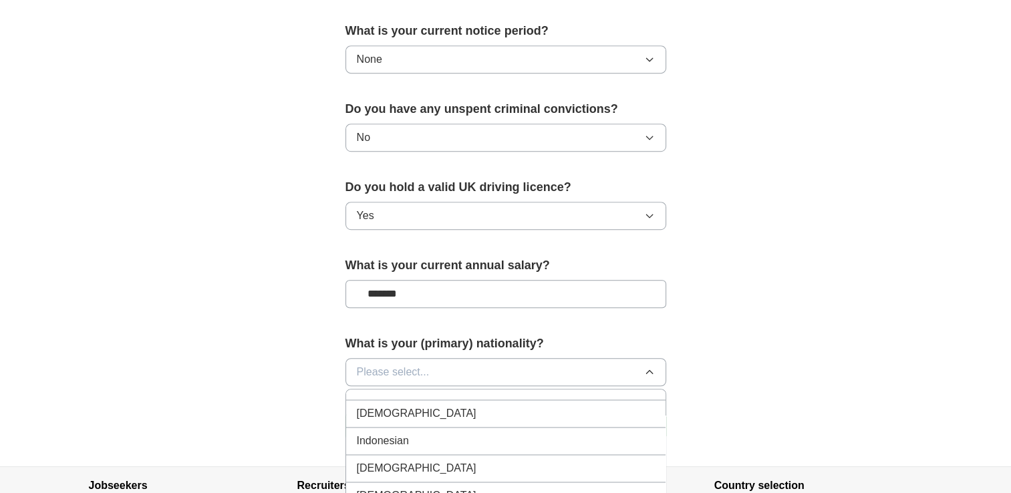
click at [569, 406] on div "Indian" at bounding box center [506, 414] width 298 height 16
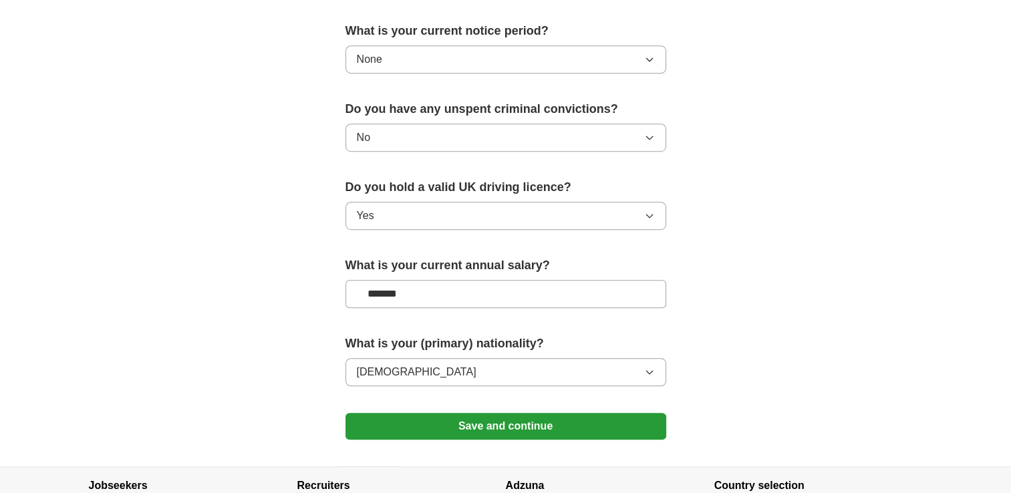
click at [532, 418] on button "Save and continue" at bounding box center [505, 426] width 321 height 27
